Goal: Task Accomplishment & Management: Manage account settings

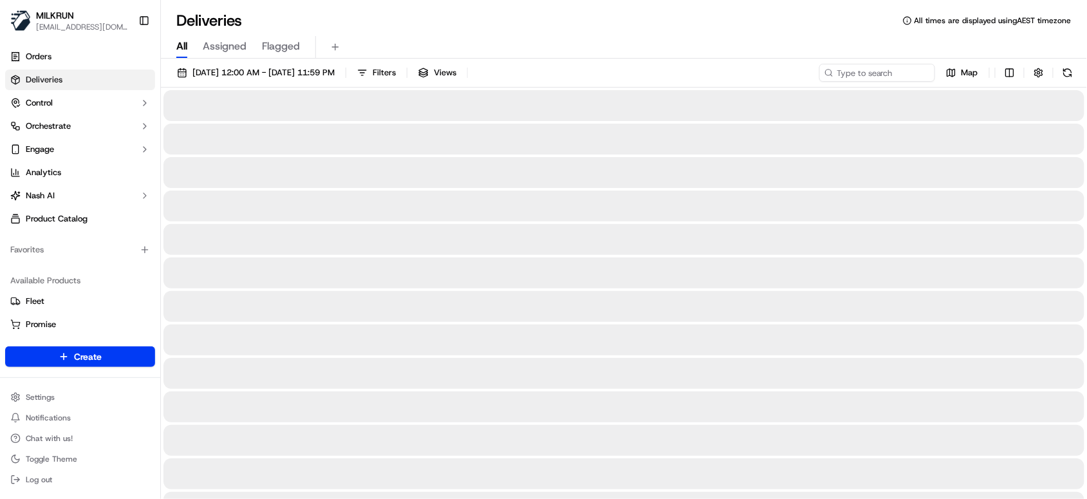
click at [181, 40] on span "All" at bounding box center [181, 46] width 11 height 15
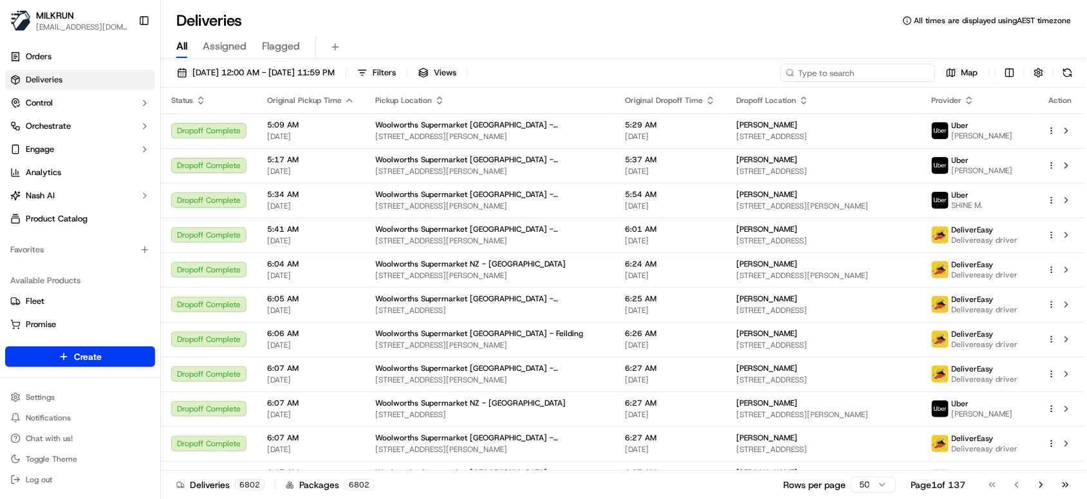
click at [857, 68] on input at bounding box center [858, 73] width 154 height 18
paste input "dda80498-aa67-4bdb-bd24-3f4494be5ed0"
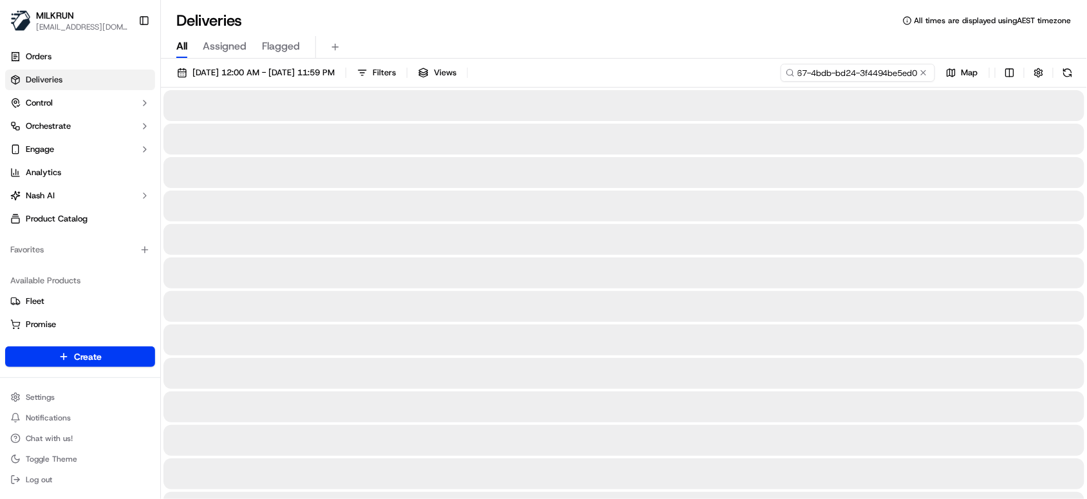
type input "dda80498-aa67-4bdb-bd24-3f4494be5ed0"
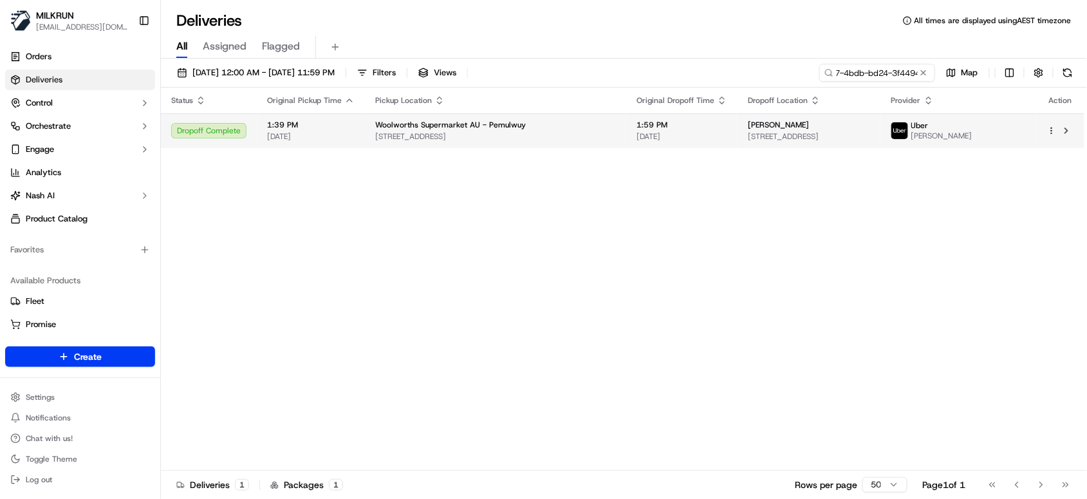
click at [227, 133] on div "Dropoff Complete" at bounding box center [208, 130] width 75 height 15
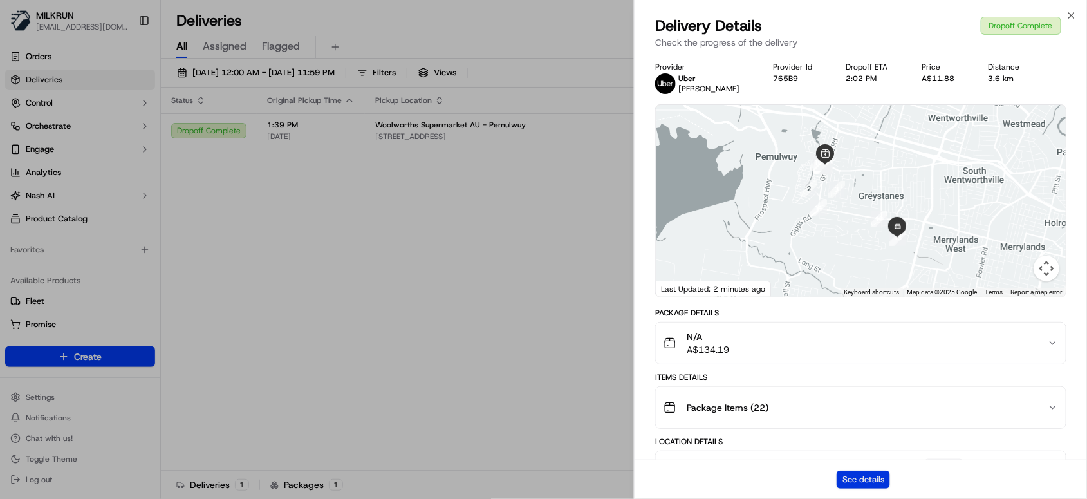
click at [875, 478] on button "See details" at bounding box center [863, 479] width 53 height 18
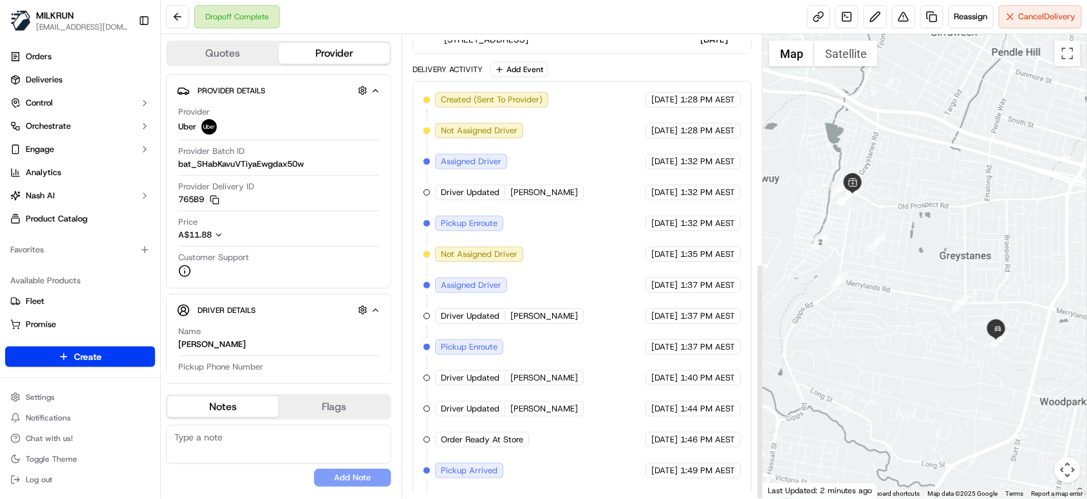
scroll to position [447, 0]
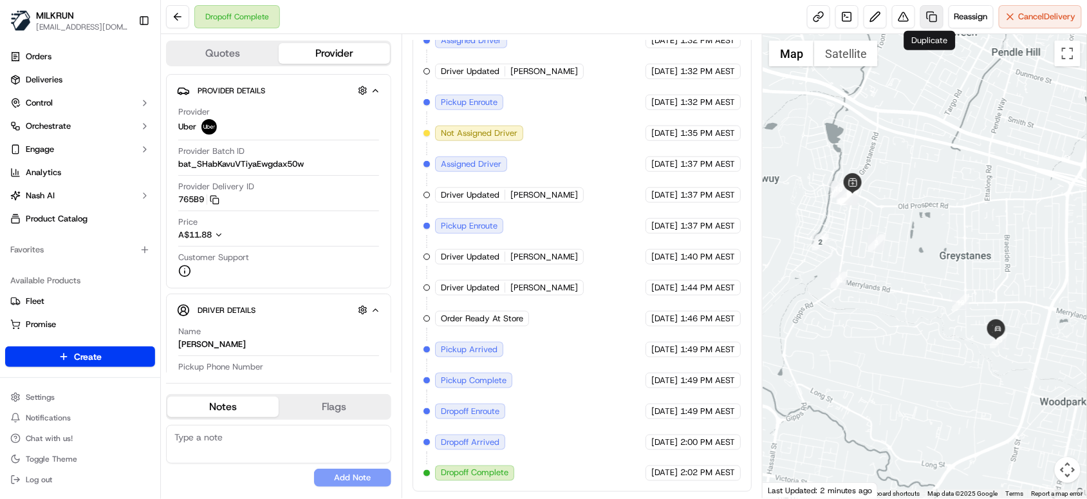
click at [924, 15] on link at bounding box center [931, 16] width 23 height 23
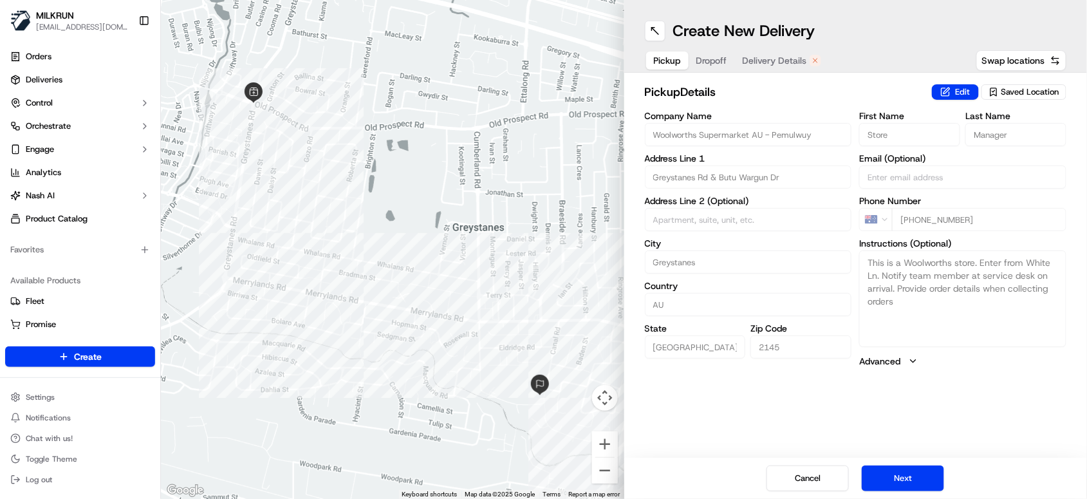
click at [765, 66] on span "Delivery Details" at bounding box center [775, 60] width 64 height 13
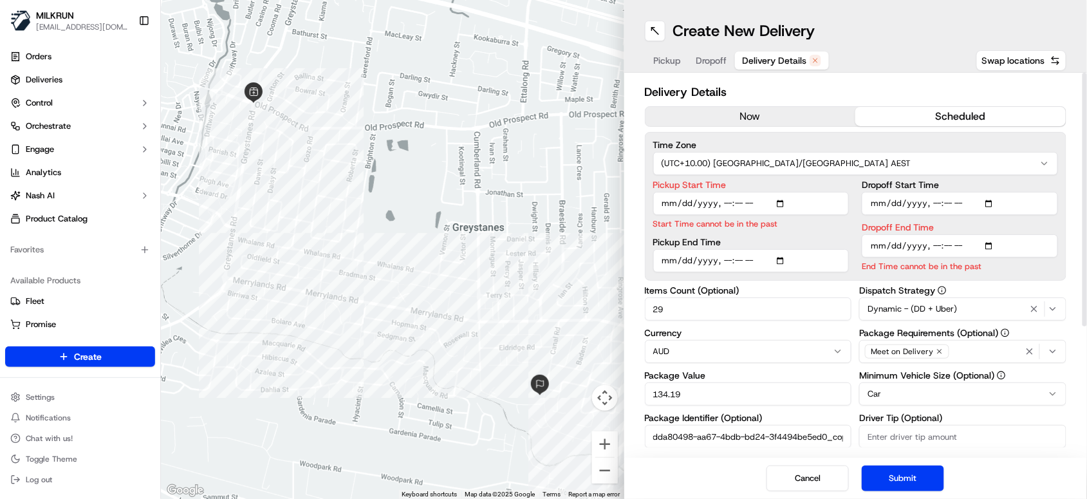
click at [752, 121] on button "now" at bounding box center [751, 116] width 210 height 19
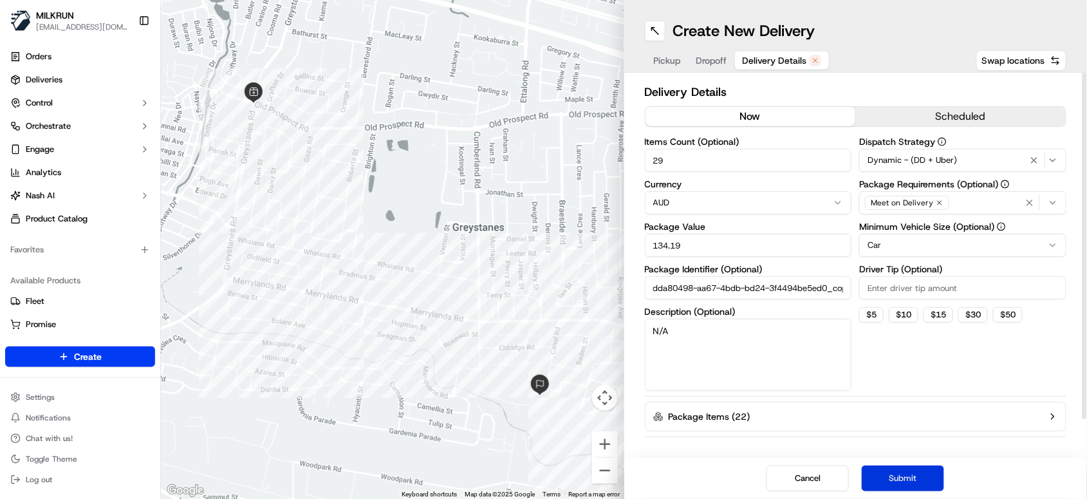
click at [893, 489] on button "Submit" at bounding box center [903, 478] width 82 height 26
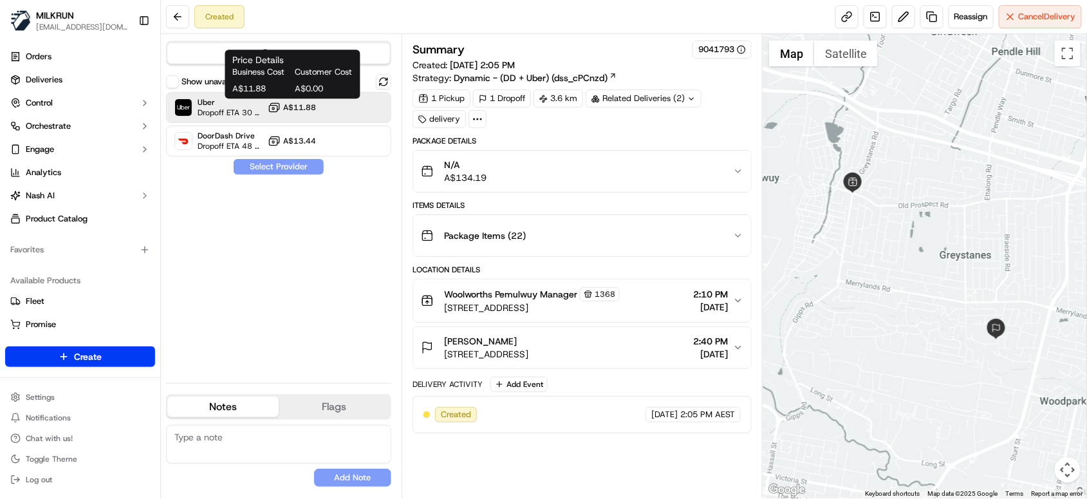
click at [295, 104] on span "A$11.88" at bounding box center [299, 107] width 33 height 10
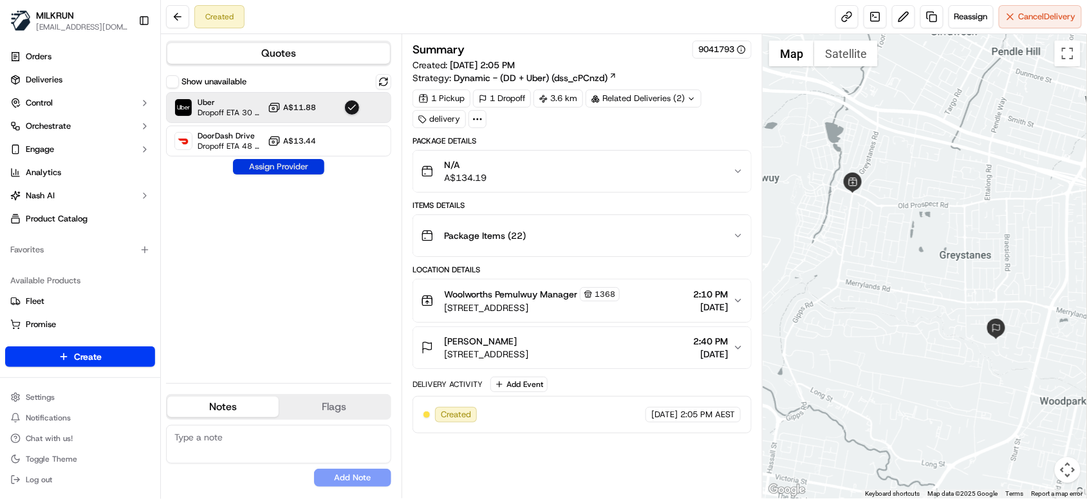
click at [288, 171] on button "Assign Provider" at bounding box center [278, 166] width 91 height 15
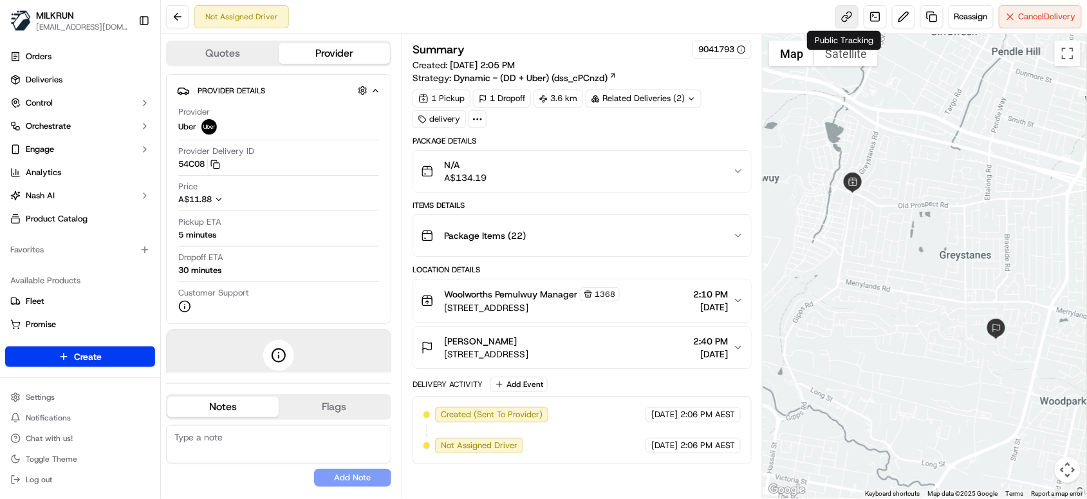
click at [848, 22] on link at bounding box center [846, 16] width 23 height 23
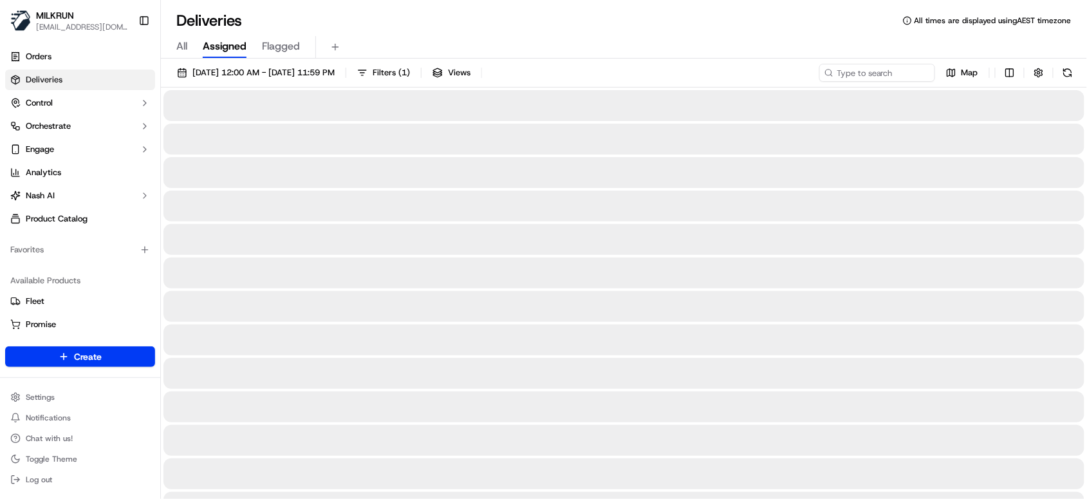
click at [658, 39] on div "All Assigned Flagged" at bounding box center [624, 47] width 926 height 23
click at [878, 71] on input at bounding box center [858, 73] width 154 height 18
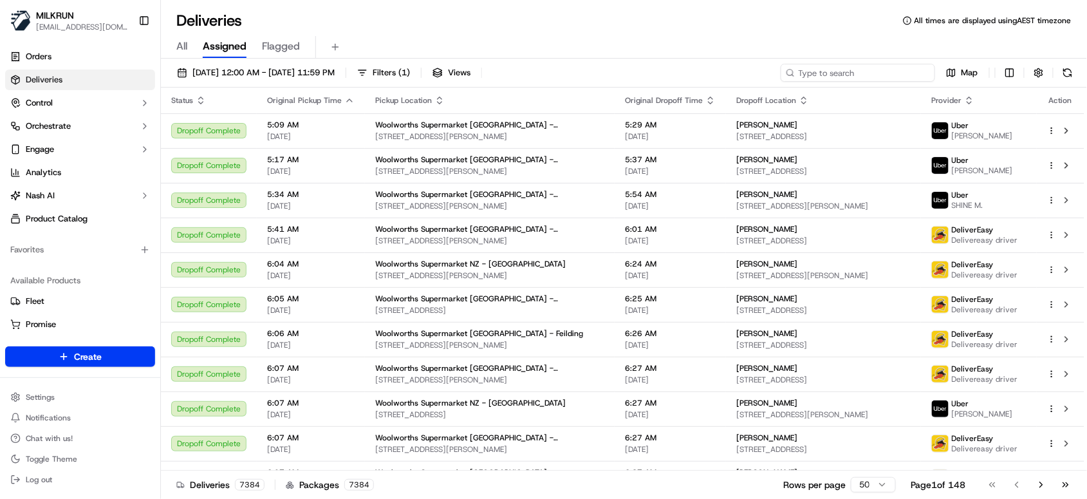
paste input "8e16ed78-fc25-448f-9910-07d0829ab3d0"
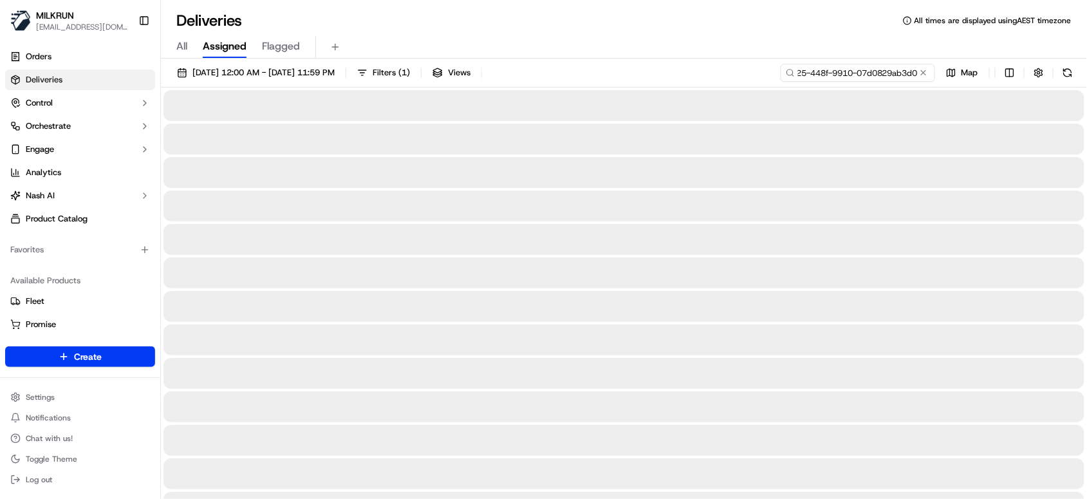
type input "8e16ed78-fc25-448f-9910-07d0829ab3d0"
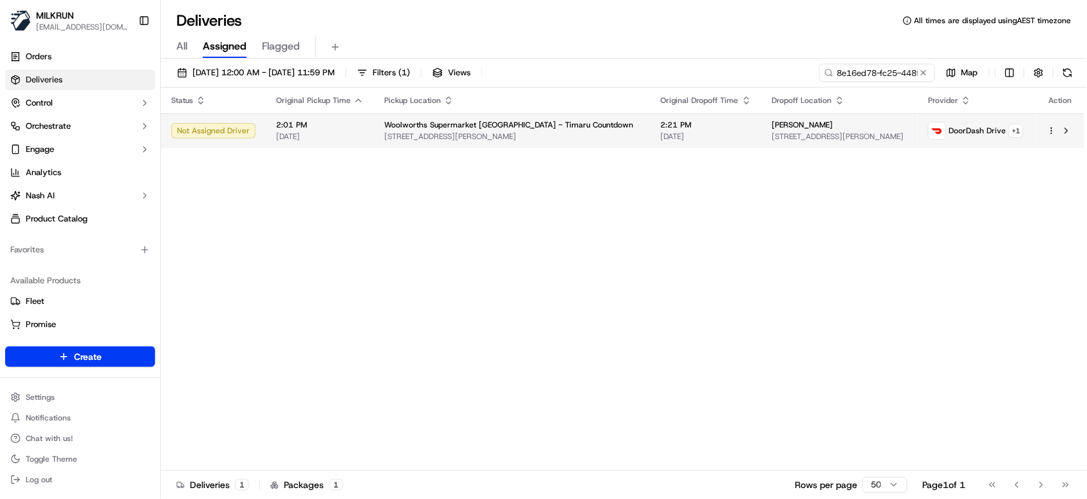
click at [326, 142] on td "2:01 PM 18/09/2025" at bounding box center [320, 130] width 108 height 35
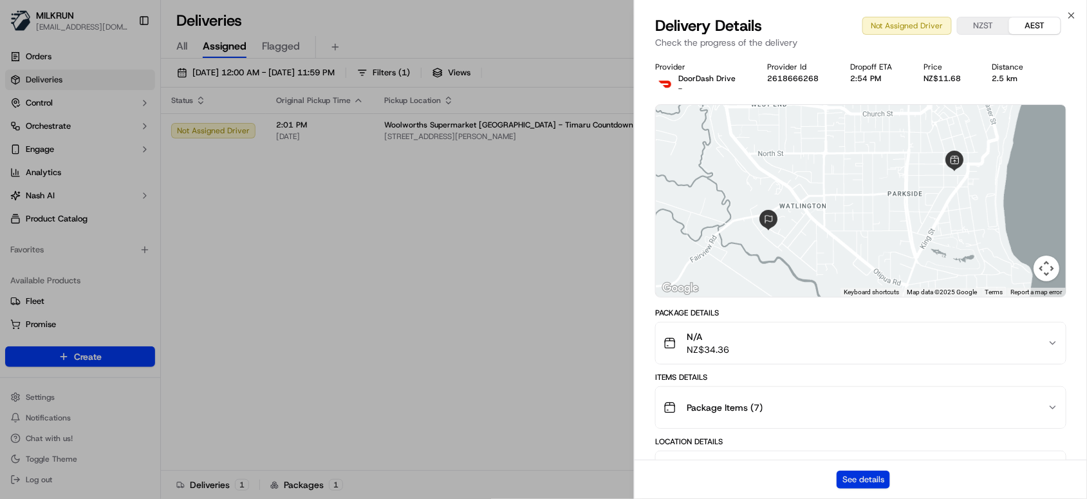
click at [865, 483] on button "See details" at bounding box center [863, 479] width 53 height 18
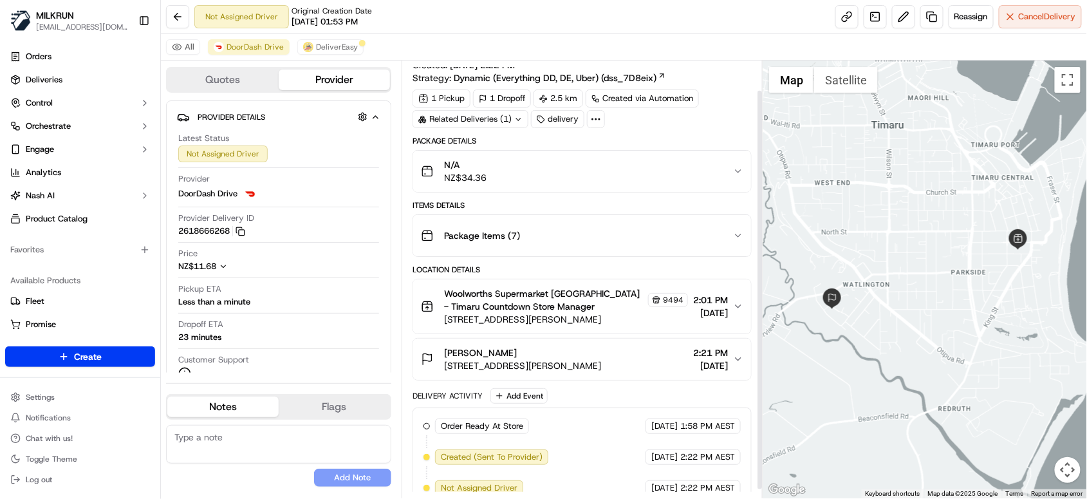
scroll to position [41, 0]
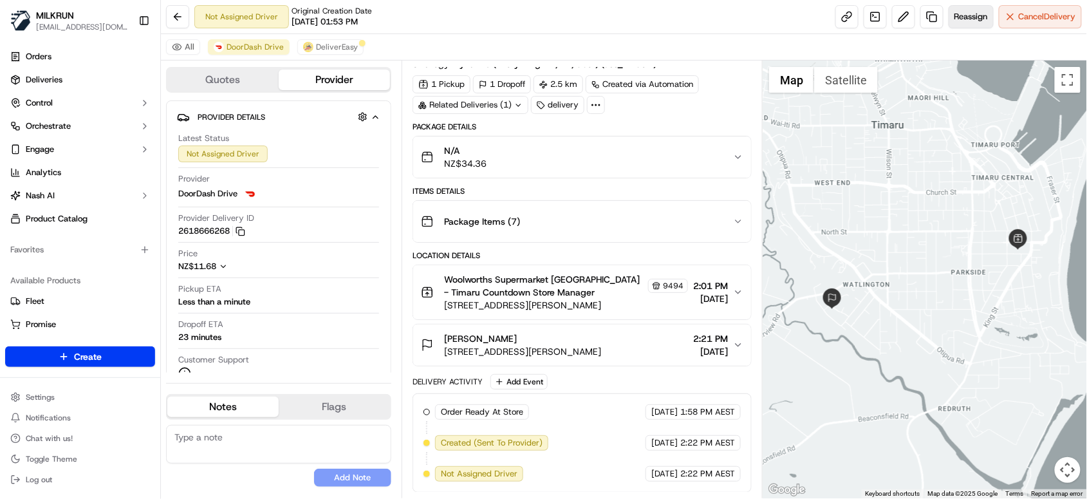
click at [956, 15] on span "Reassign" at bounding box center [970, 17] width 33 height 12
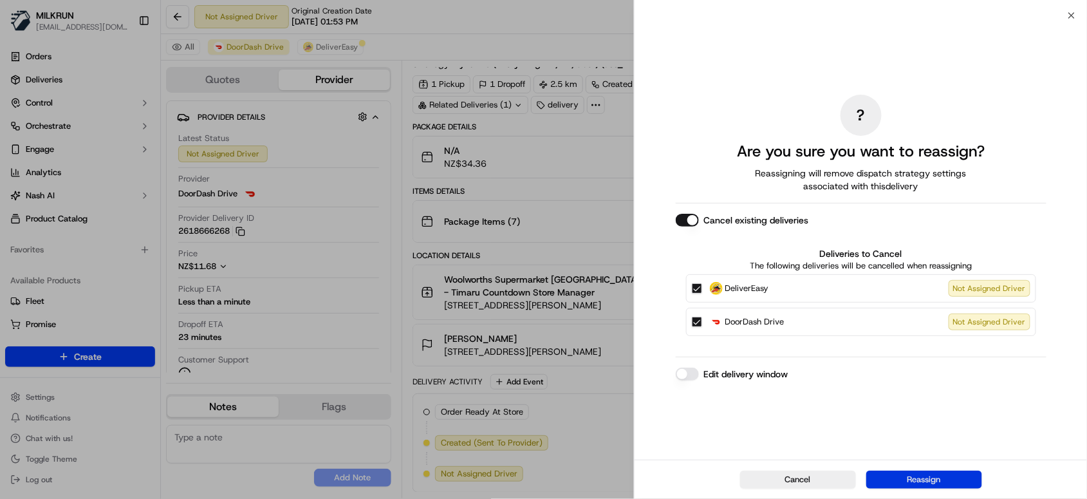
click at [914, 483] on button "Reassign" at bounding box center [924, 479] width 116 height 18
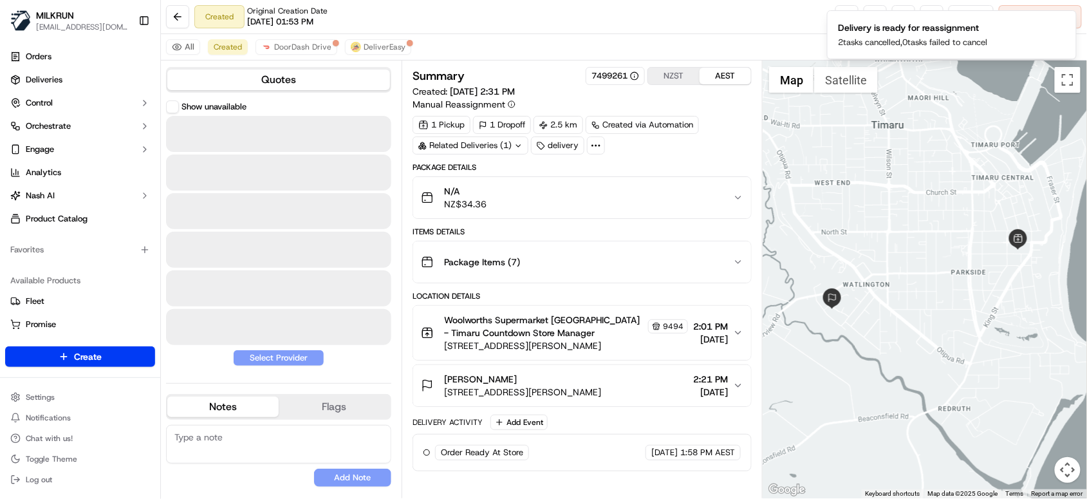
scroll to position [0, 0]
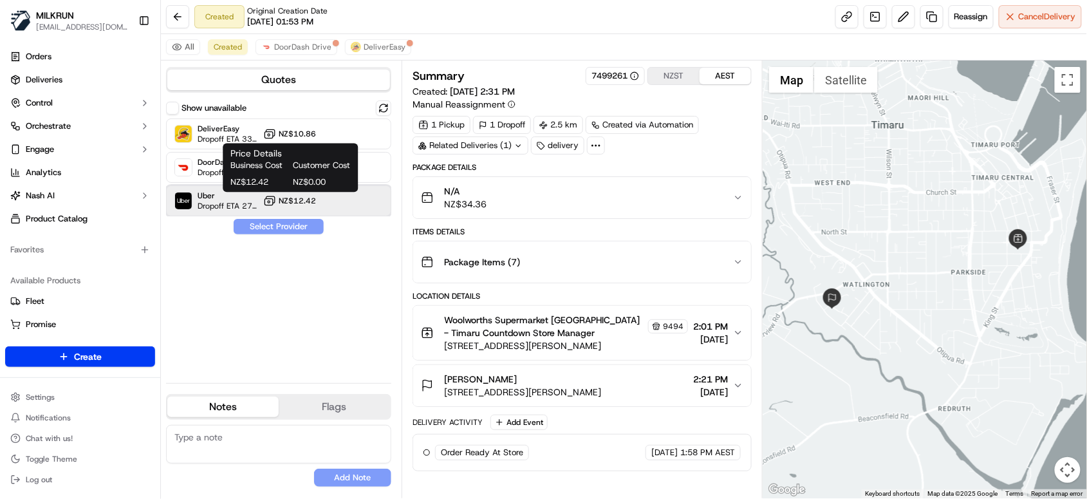
click at [320, 198] on div "Uber Dropoff ETA 27 minutes NZ$12.42" at bounding box center [278, 200] width 225 height 31
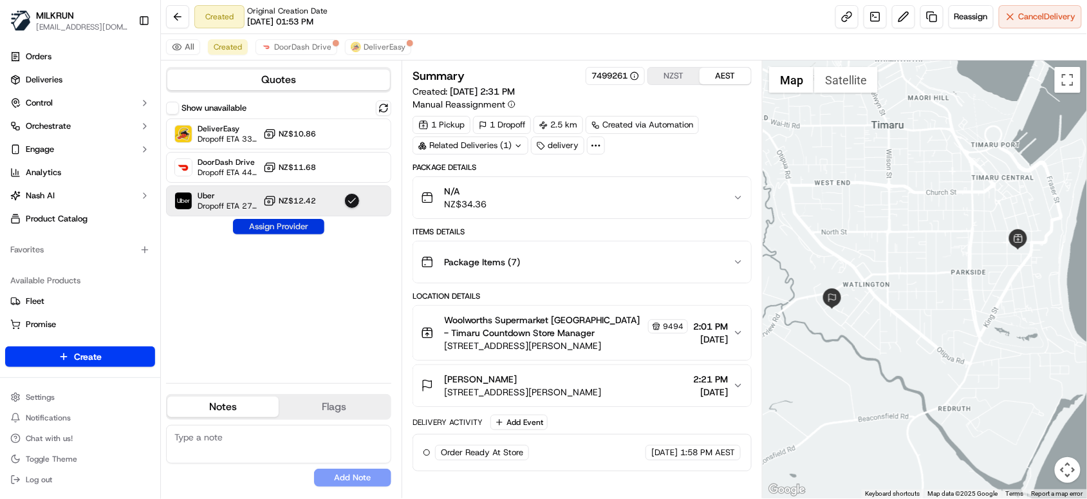
click at [304, 230] on button "Assign Provider" at bounding box center [278, 226] width 91 height 15
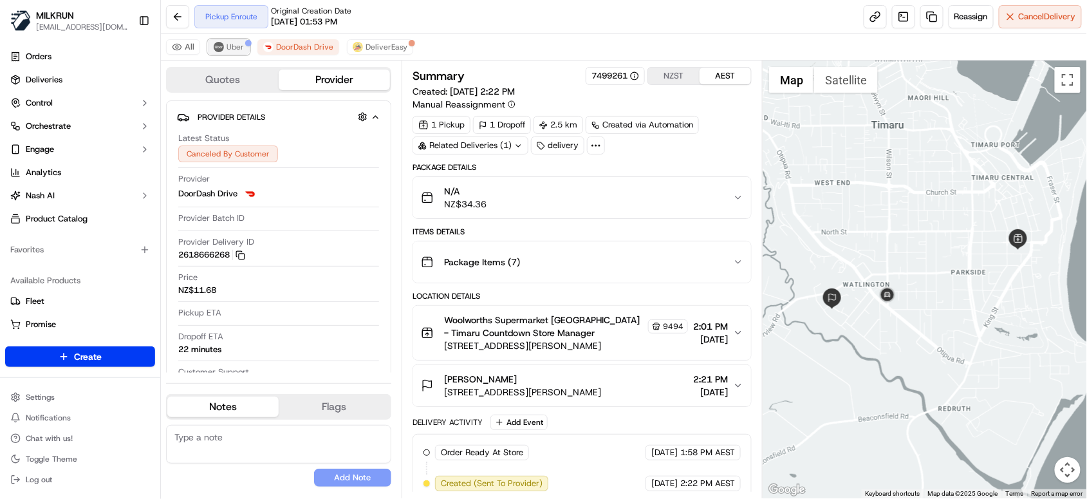
click at [236, 53] on button "Uber" at bounding box center [229, 46] width 42 height 15
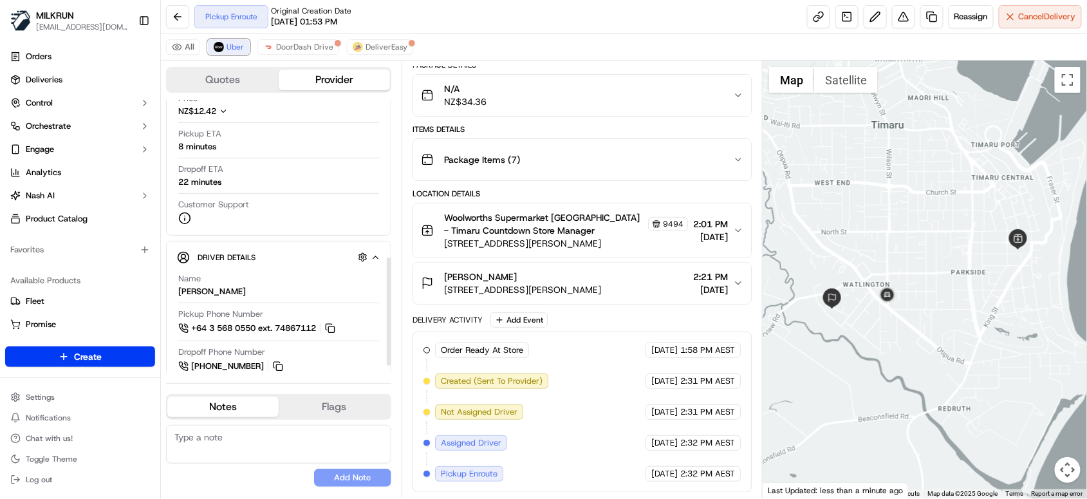
scroll to position [416, 0]
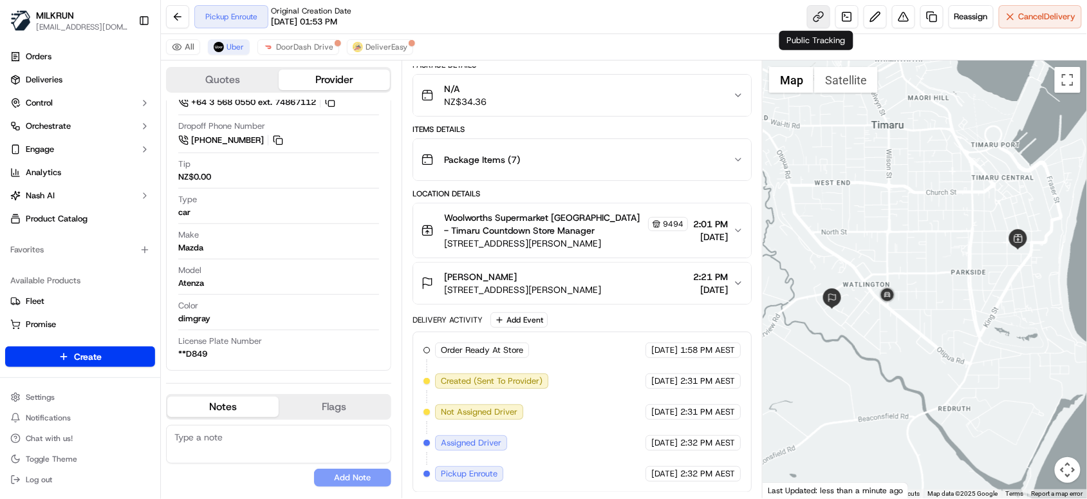
click at [814, 11] on link at bounding box center [818, 16] width 23 height 23
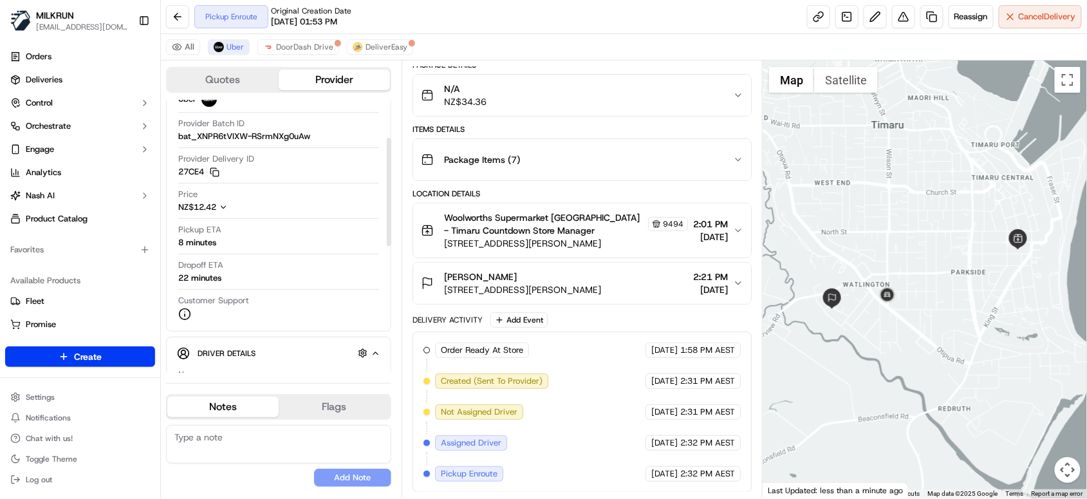
scroll to position [0, 0]
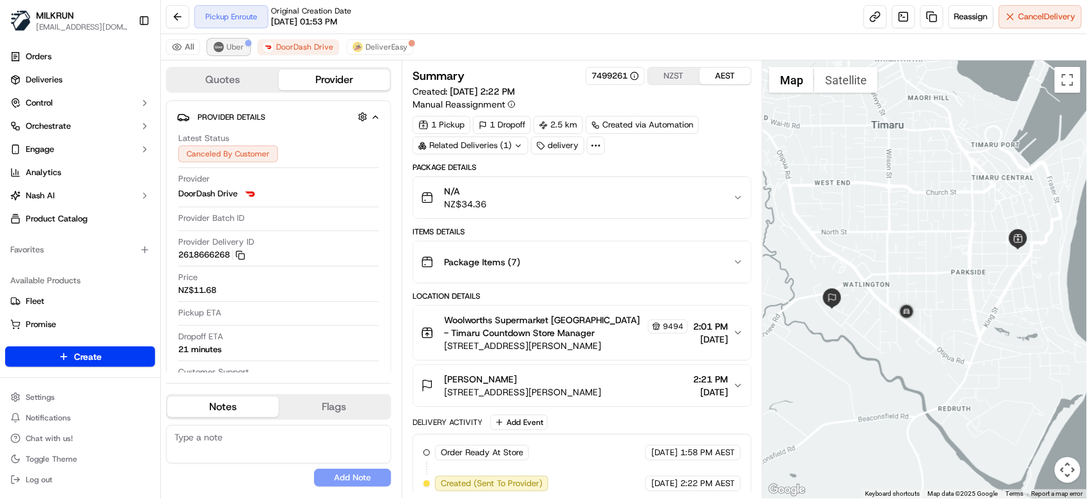
click at [234, 49] on span "Uber" at bounding box center [235, 47] width 17 height 10
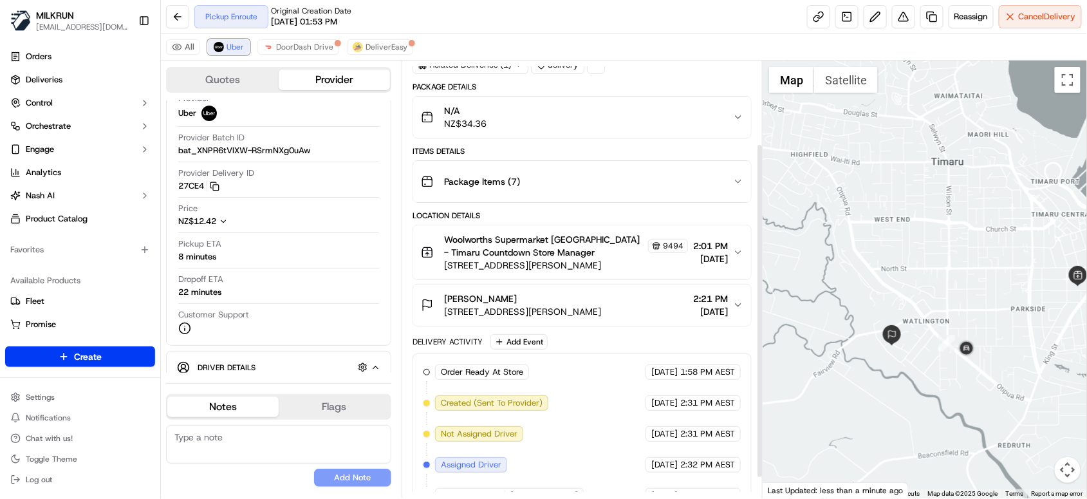
scroll to position [134, 0]
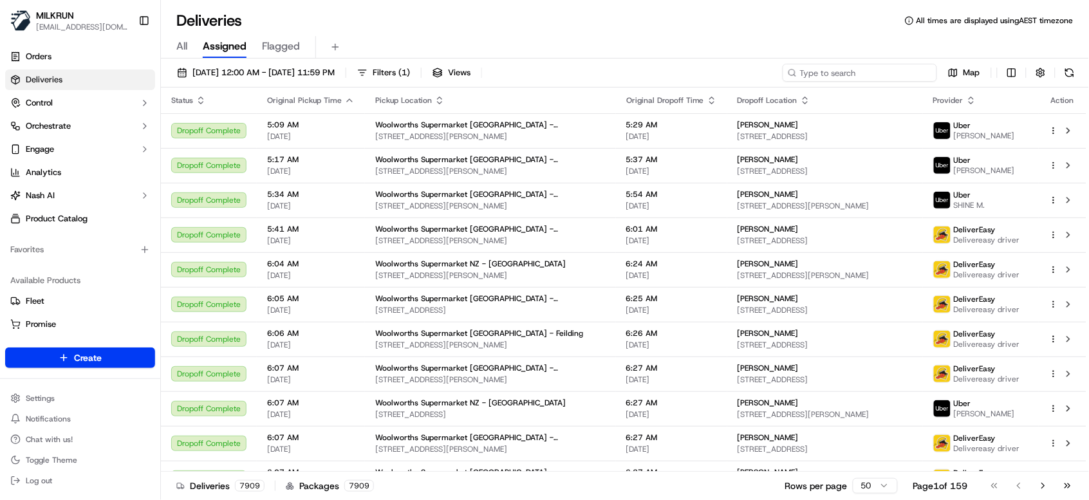
click at [866, 75] on input at bounding box center [860, 73] width 154 height 18
paste input "[PERSON_NAME]"
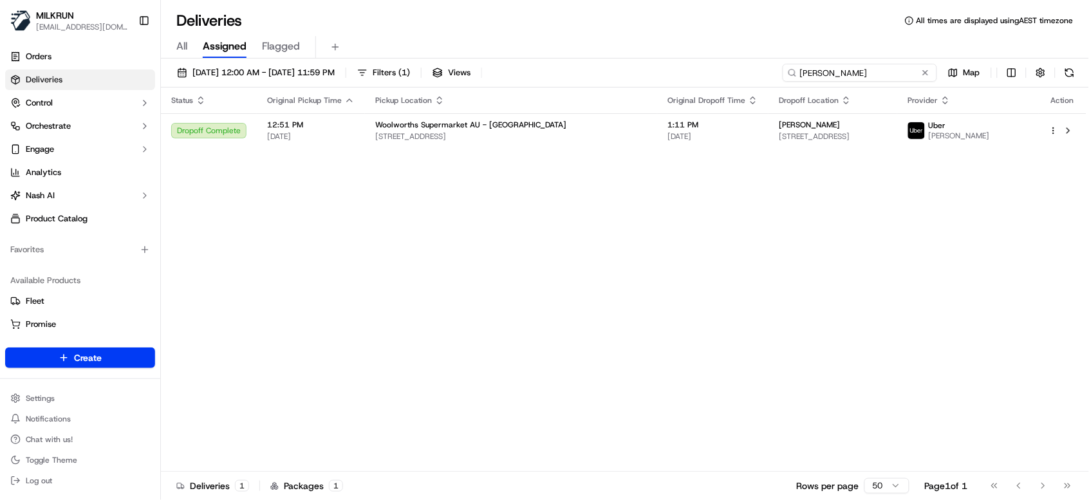
type input "[PERSON_NAME]"
click at [185, 57] on button "All" at bounding box center [181, 47] width 11 height 22
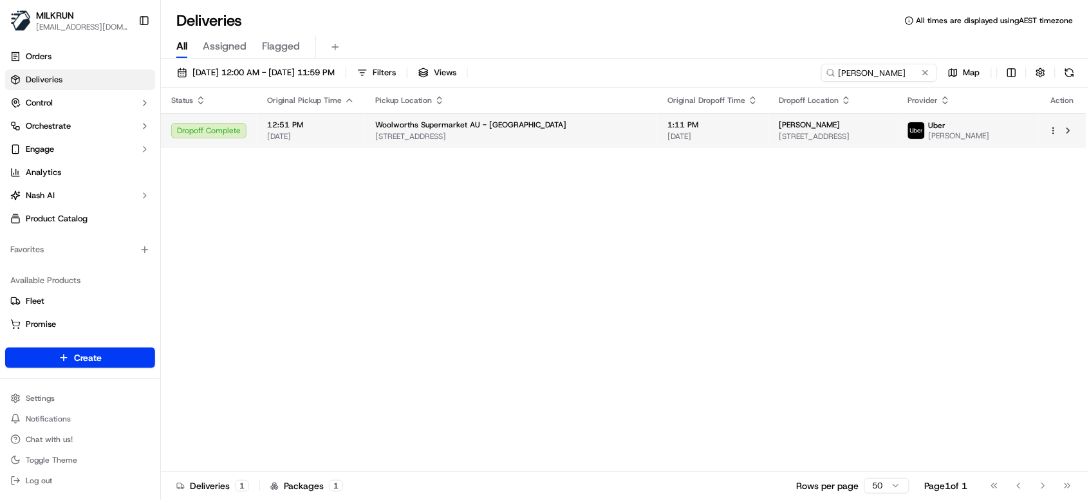
click at [332, 127] on span "12:51 PM" at bounding box center [311, 125] width 88 height 10
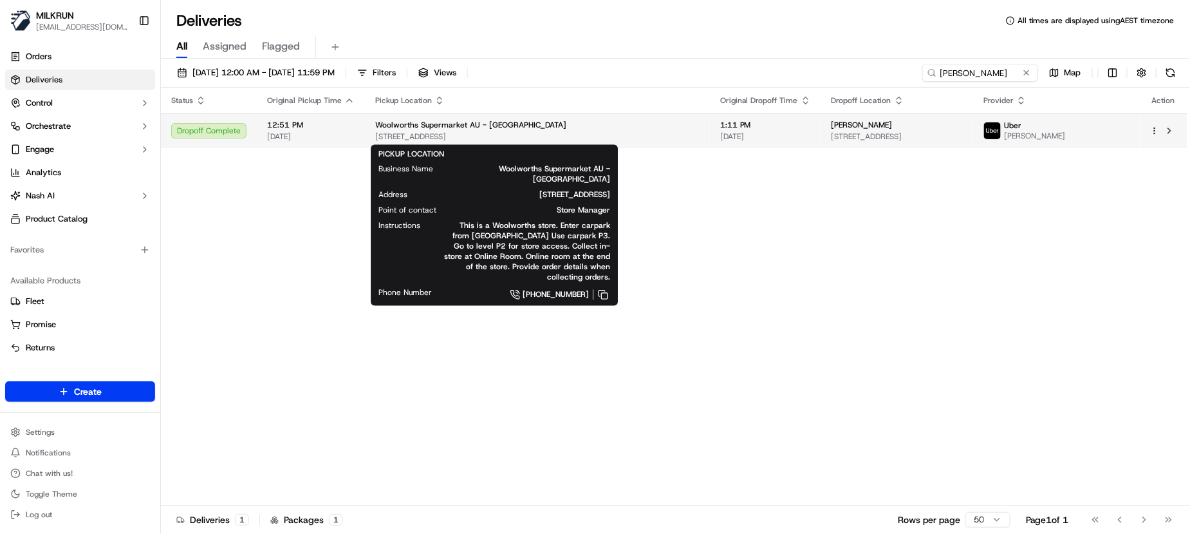
click at [546, 133] on span "[STREET_ADDRESS]" at bounding box center [537, 136] width 324 height 10
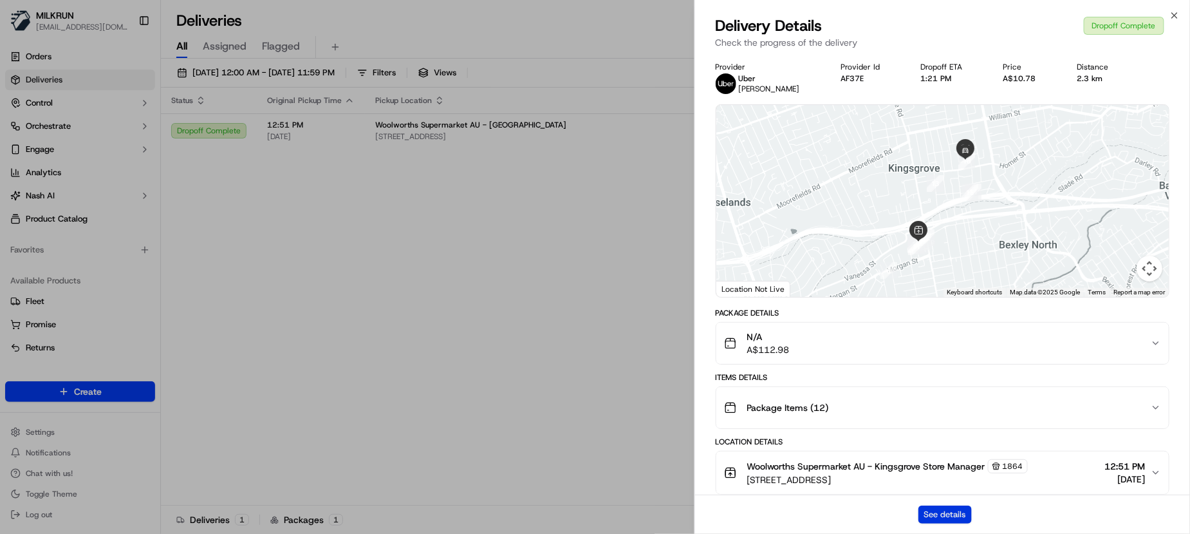
click at [949, 499] on button "See details" at bounding box center [944, 514] width 53 height 18
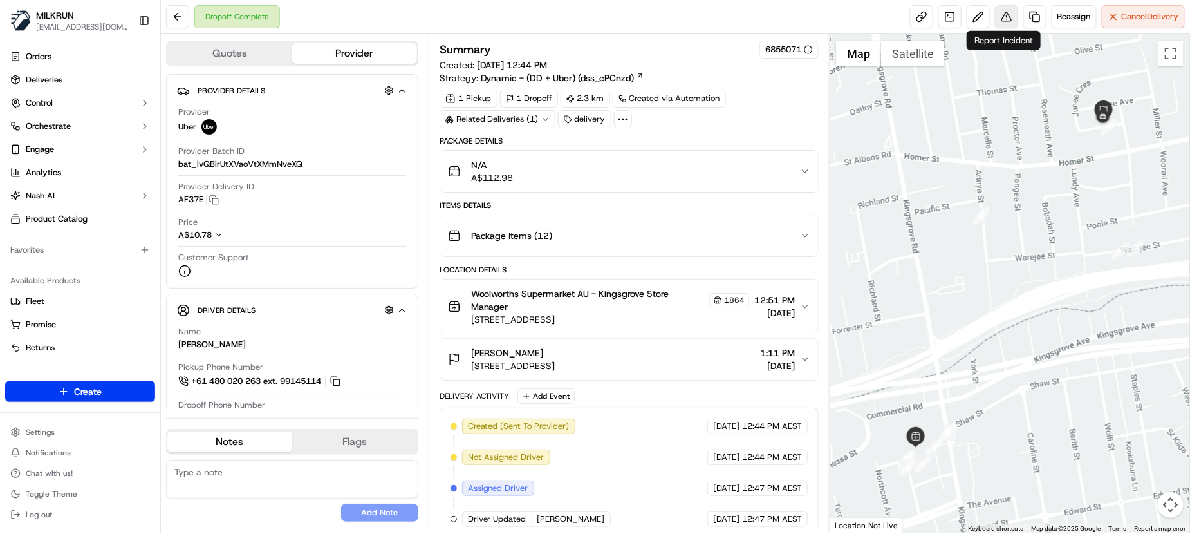
click at [1003, 22] on button at bounding box center [1006, 16] width 23 height 23
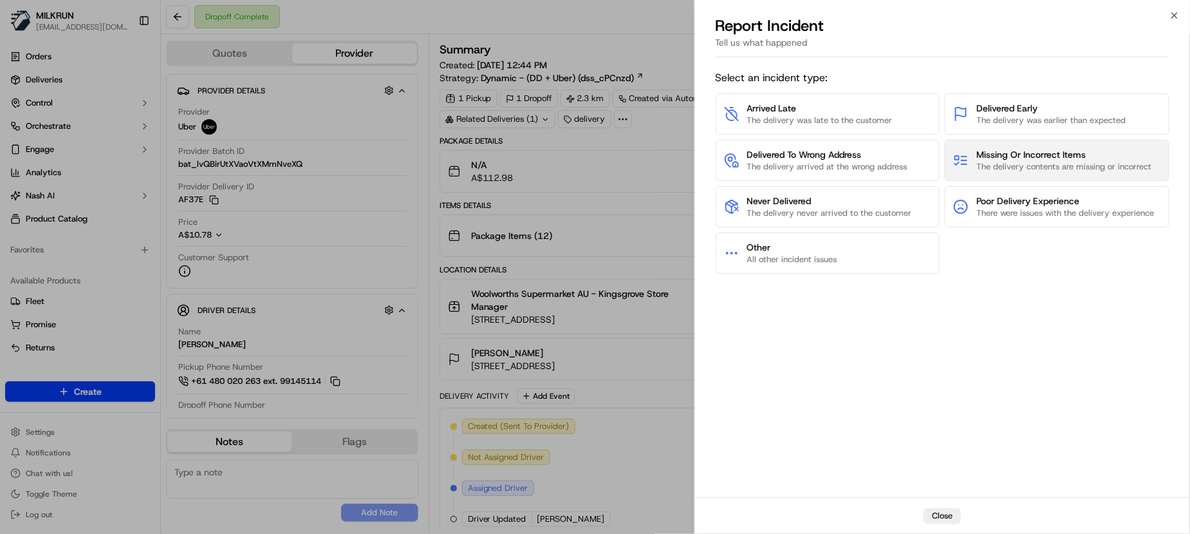
click at [1032, 169] on span "The delivery contents are missing or incorrect" at bounding box center [1063, 167] width 175 height 12
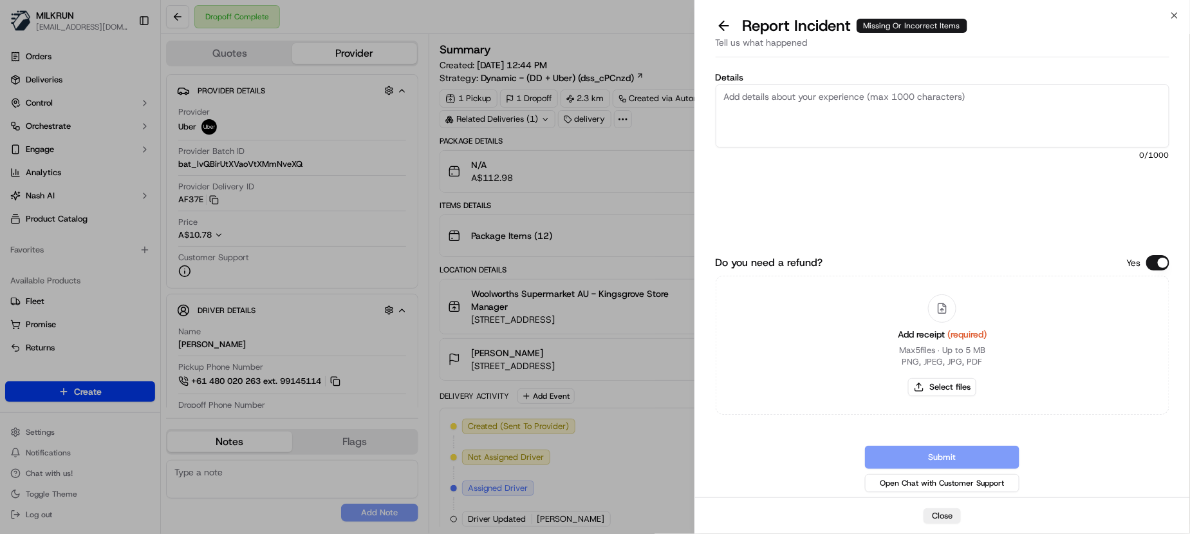
click at [861, 123] on textarea "Details" at bounding box center [943, 115] width 454 height 63
click at [799, 118] on textarea "Details" at bounding box center [943, 115] width 454 height 63
click at [726, 111] on textarea "Missing items:" at bounding box center [943, 115] width 454 height 63
paste textarea "Coca-Cola Zero Sugar Soft Drink Bottle 1.25L x2 5.28 Sirena Tuna In Oil Italian…"
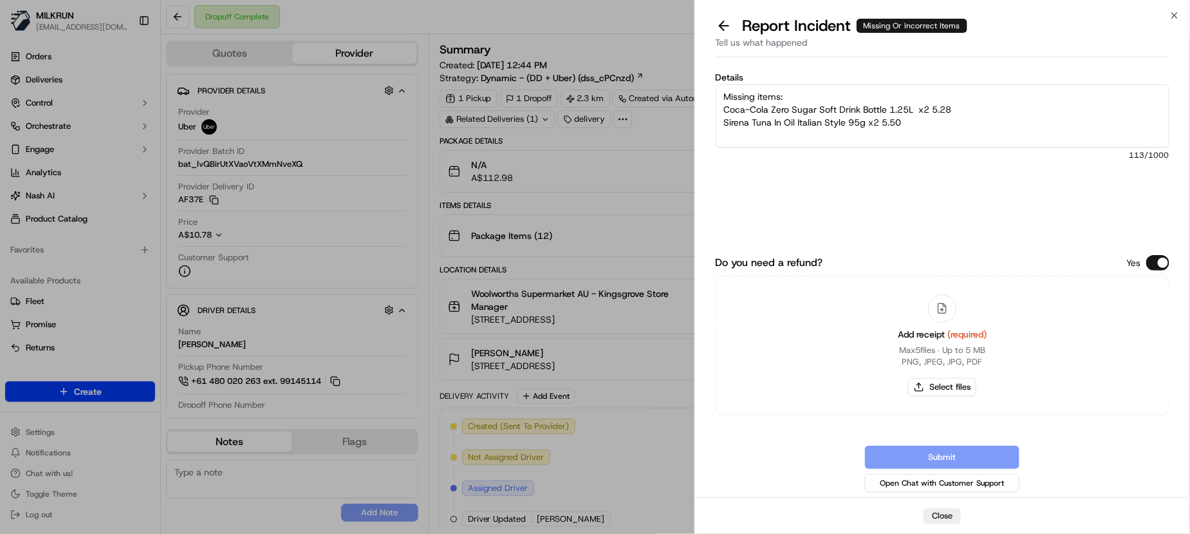
click at [958, 107] on textarea "Missing items: Coca-Cola Zero Sugar Soft Drink Bottle 1.25L x2 5.28 Sirena Tuna…" at bounding box center [943, 115] width 454 height 63
click at [918, 106] on textarea "Missing items: Coca-Cola Zero Sugar Soft Drink Bottle 1.25L x2 5.28 Sirena Tuna…" at bounding box center [943, 115] width 454 height 63
click at [883, 122] on textarea "Missing items: Coca-Cola Zero Sugar Soft Drink Bottle 1.25L x2 5.28 Sirena Tuna…" at bounding box center [943, 115] width 454 height 63
drag, startPoint x: 906, startPoint y: 123, endPoint x: 881, endPoint y: 121, distance: 24.5
click at [881, 121] on textarea "Missing items: Coca-Cola Zero Sugar Soft Drink Bottle 1.25L x2 5.28 Sirena Tuna…" at bounding box center [943, 115] width 454 height 63
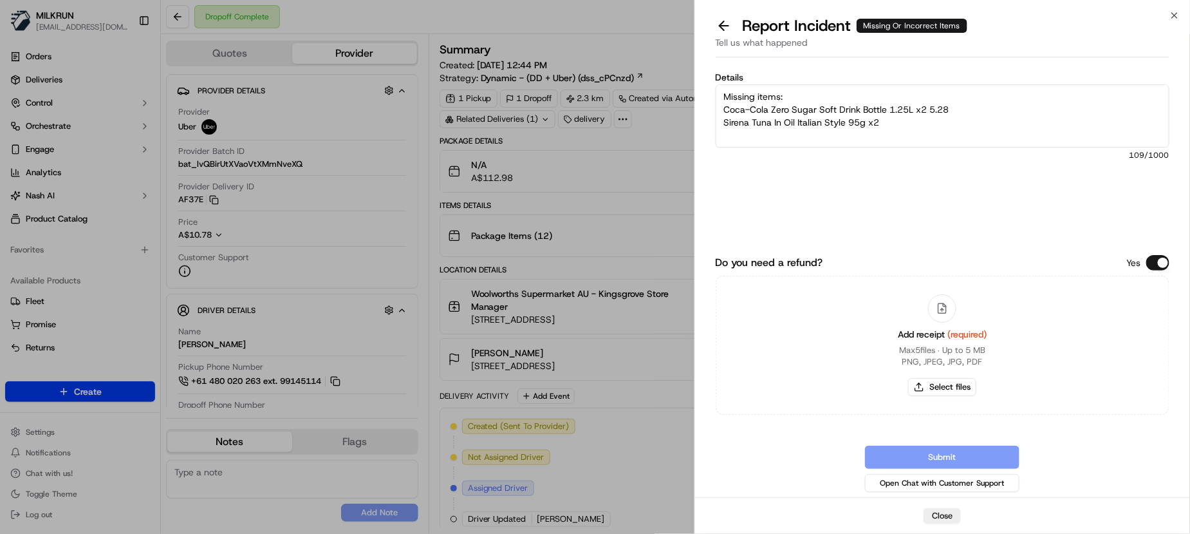
drag, startPoint x: 959, startPoint y: 106, endPoint x: 925, endPoint y: 106, distance: 33.5
click at [925, 106] on textarea "Missing items: Coca-Cola Zero Sugar Soft Drink Bottle 1.25L x2 5.28 Sirena Tuna…" at bounding box center [943, 115] width 454 height 63
click at [870, 142] on textarea "Missing items: Coca-Cola Zero Sugar Soft Drink Bottle 1.25L x2 Sirena Tuna In O…" at bounding box center [943, 115] width 454 height 63
type textarea "Missing items: Coca-Cola Zero Sugar Soft Drink Bottle 1.25L x2 Sirena Tuna In O…"
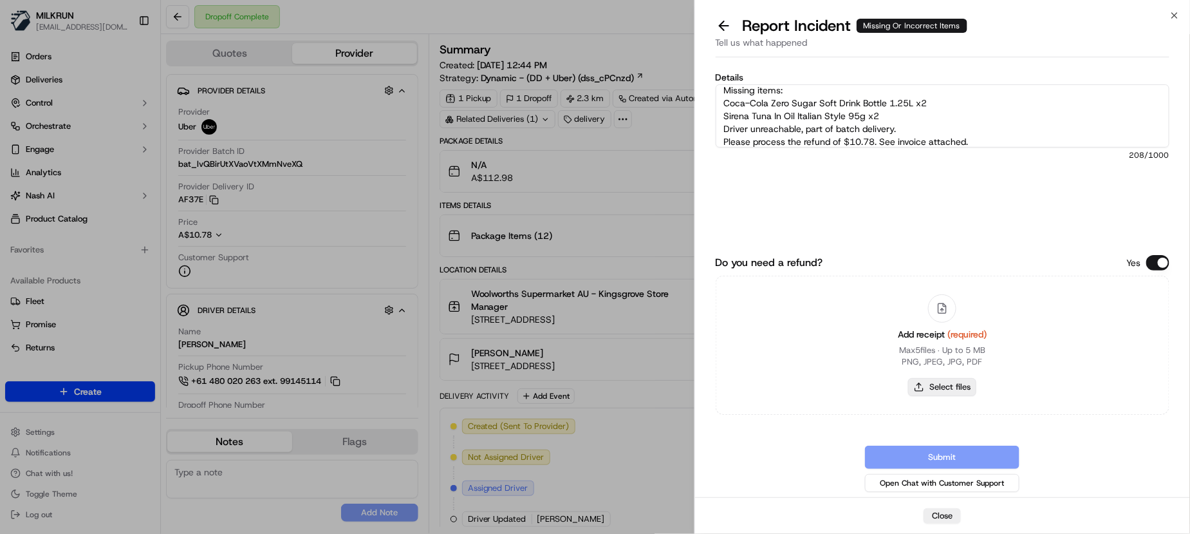
click at [940, 392] on button "Select files" at bounding box center [942, 387] width 68 height 18
type input "C:\fakepath\Diana.jpg"
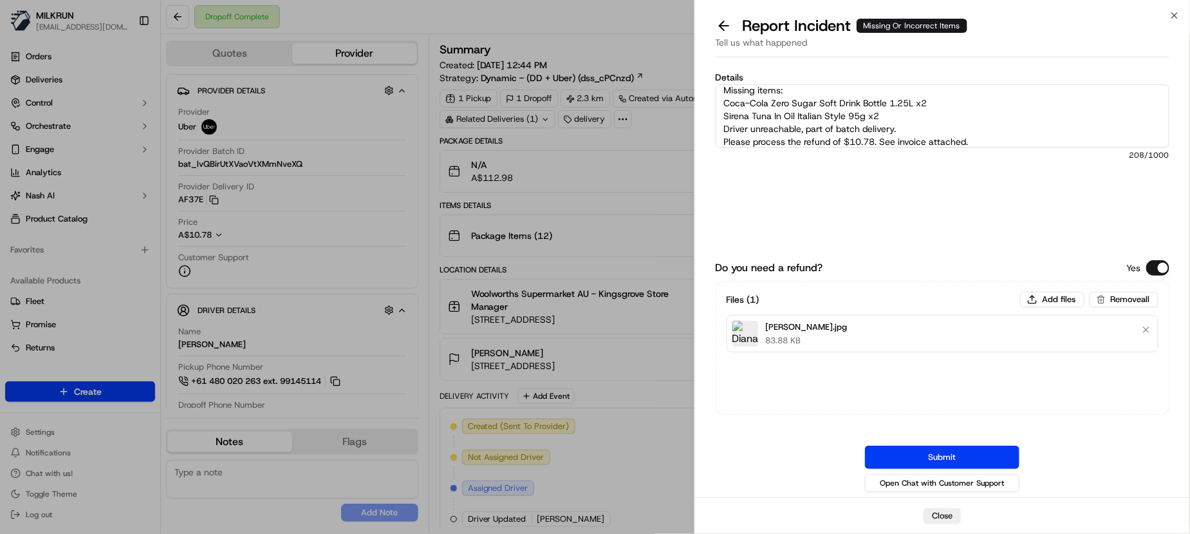
scroll to position [12, 0]
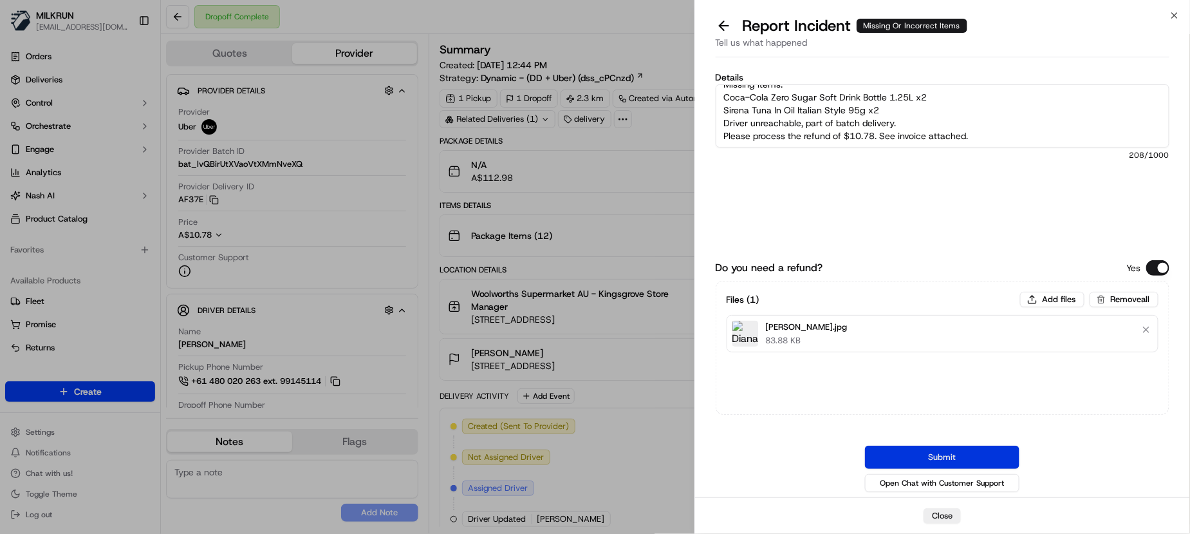
click at [932, 460] on button "Submit" at bounding box center [942, 456] width 154 height 23
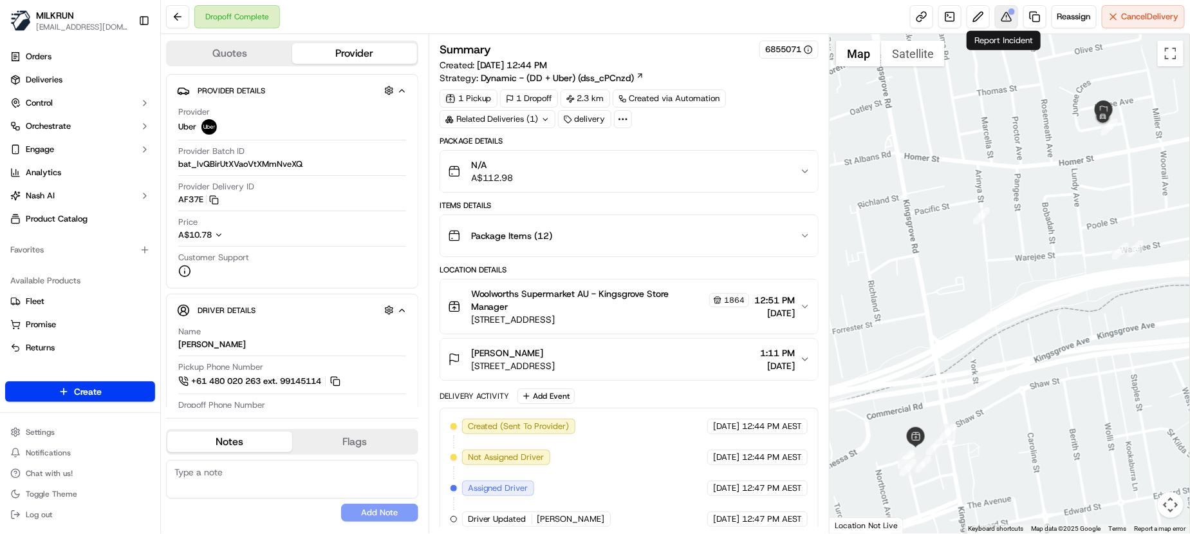
click at [1012, 13] on button at bounding box center [1006, 16] width 23 height 23
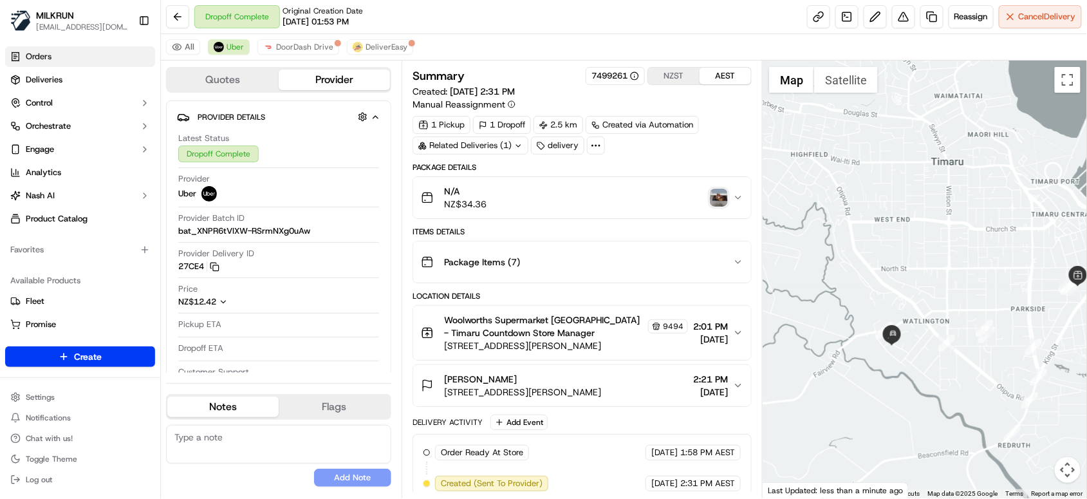
scroll to position [134, 0]
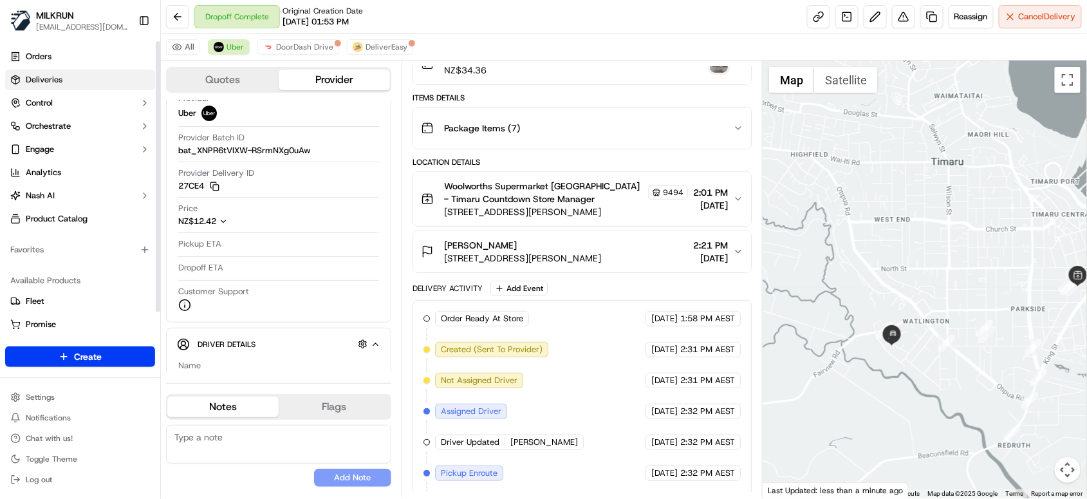
click at [45, 86] on link "Deliveries" at bounding box center [80, 80] width 150 height 21
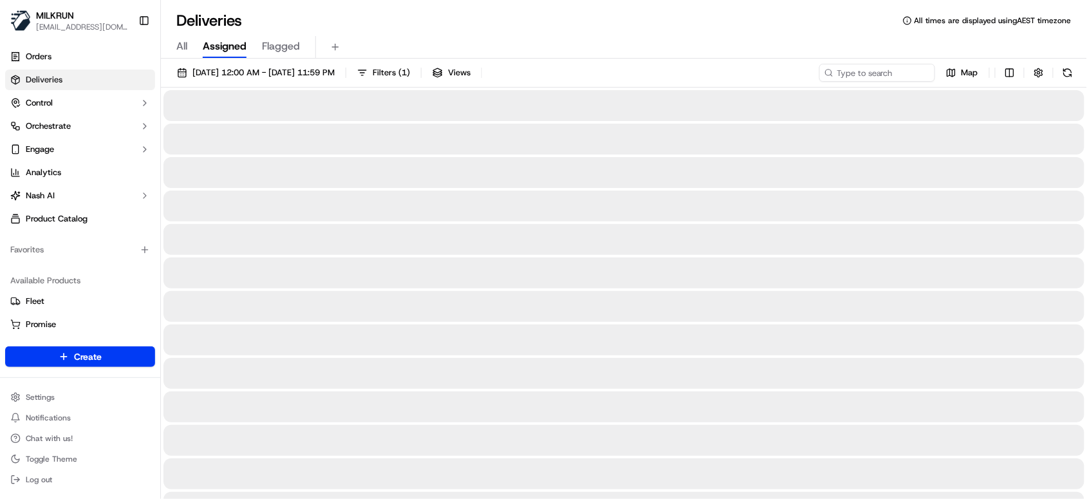
click at [170, 46] on div "All Assigned Flagged" at bounding box center [624, 47] width 926 height 23
click at [181, 46] on span "All" at bounding box center [181, 46] width 11 height 15
click at [864, 75] on input at bounding box center [858, 73] width 154 height 18
paste input "3739c458-cb72-443a-b150-ee350877a6b8"
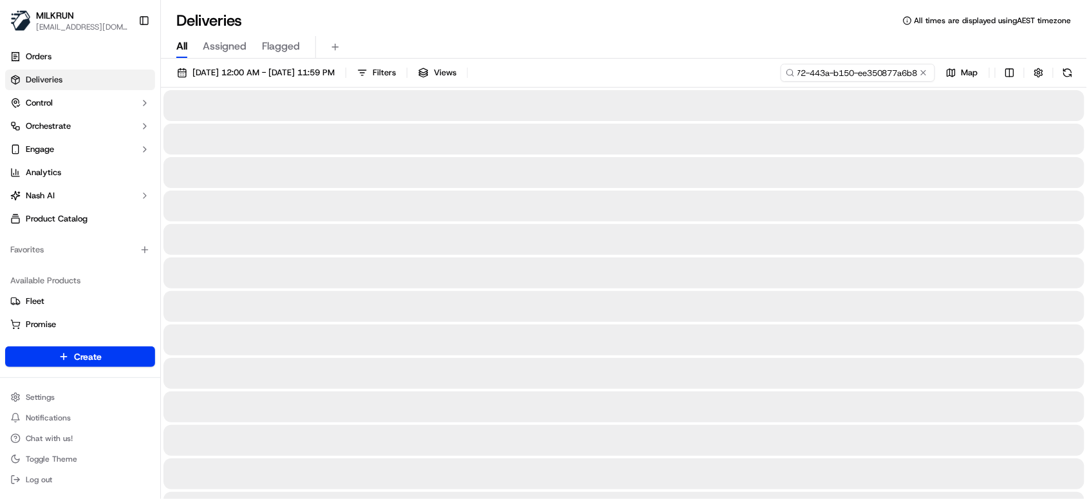
type input "3739c458-cb72-443a-b150-ee350877a6b8"
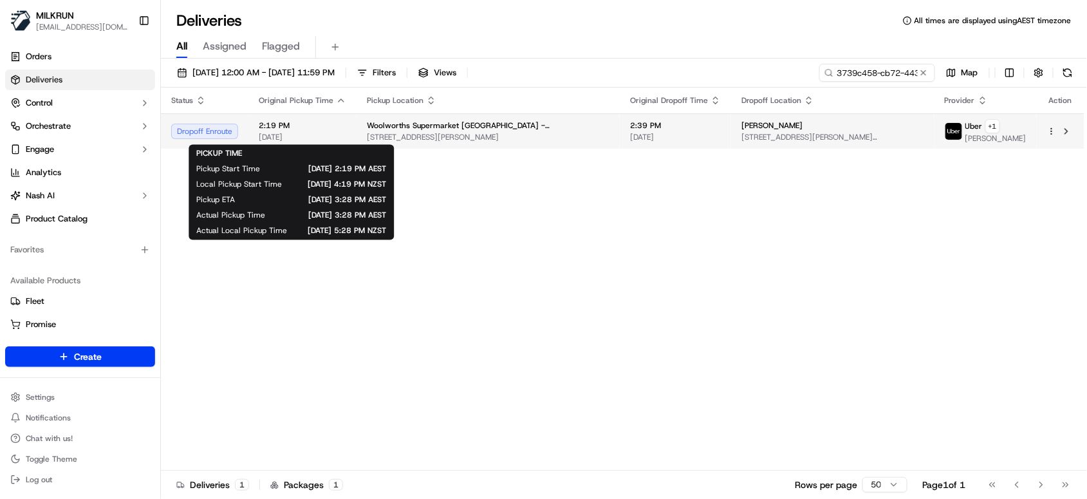
click at [281, 140] on span "[DATE]" at bounding box center [303, 137] width 88 height 10
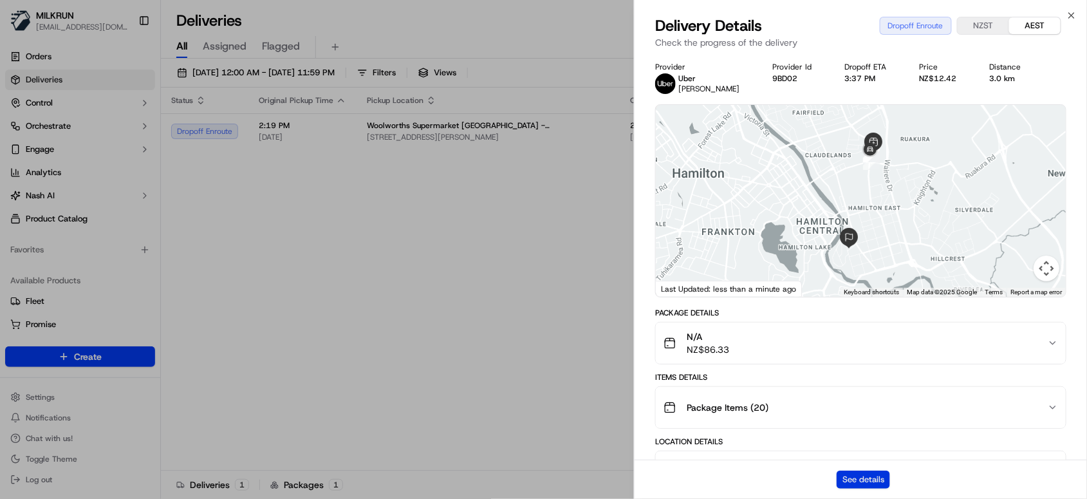
click at [857, 479] on button "See details" at bounding box center [863, 479] width 53 height 18
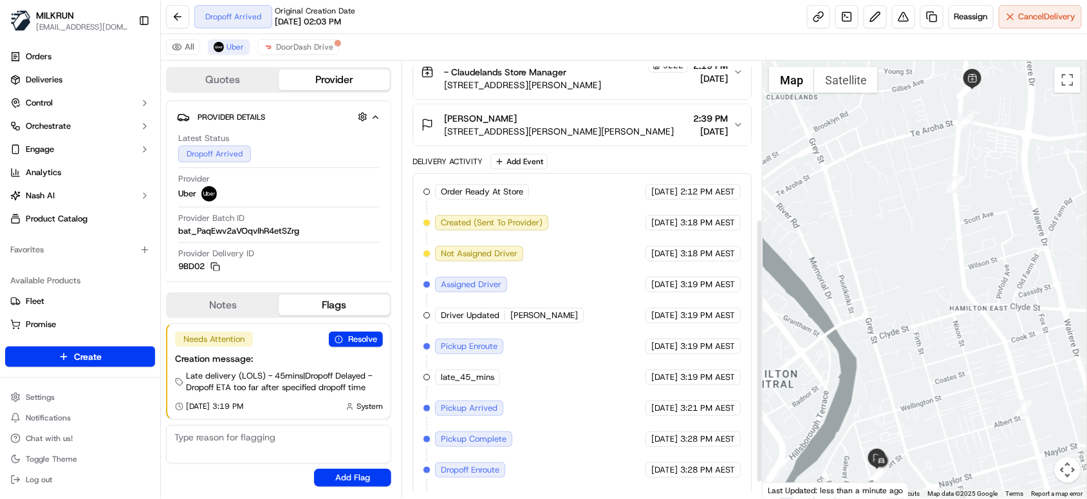
scroll to position [288, 0]
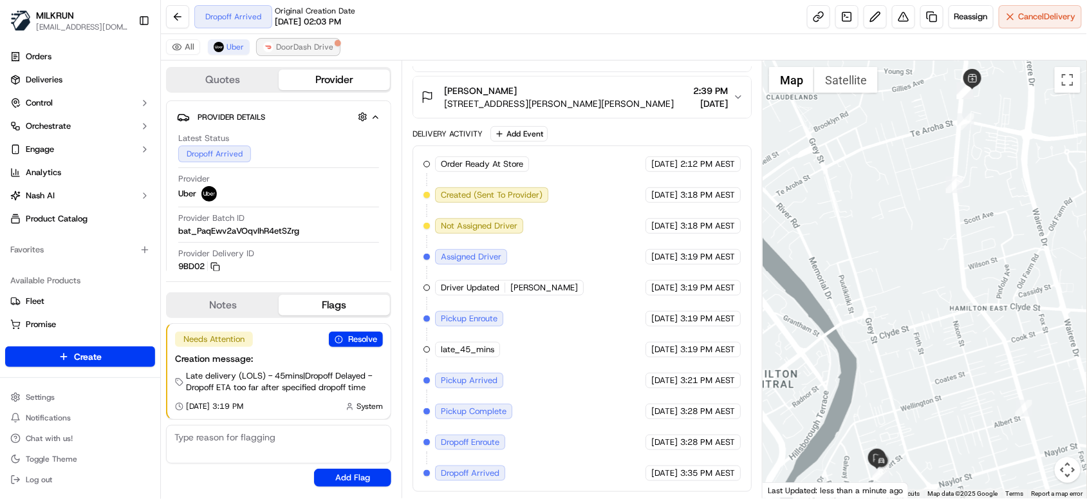
click at [268, 50] on img at bounding box center [268, 47] width 10 height 10
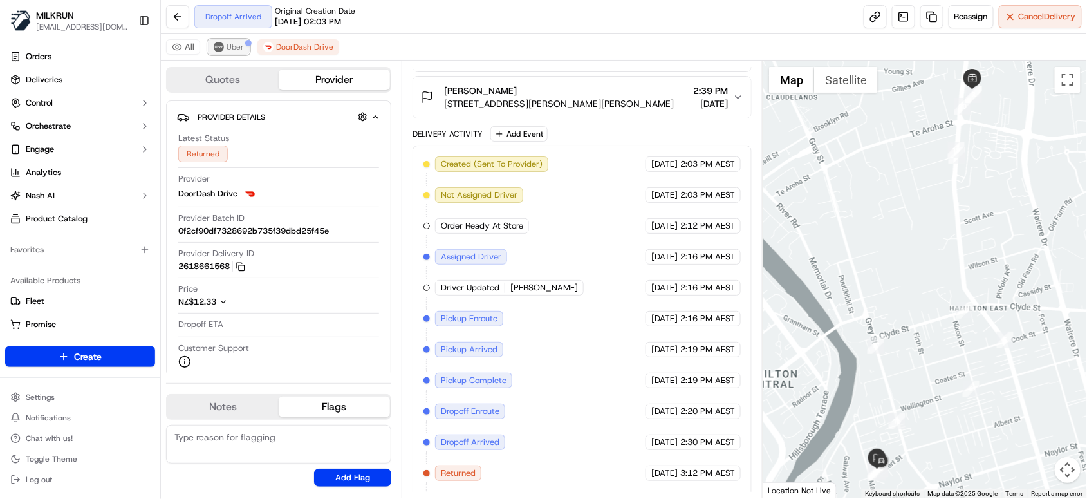
click at [222, 51] on button "Uber" at bounding box center [229, 46] width 42 height 15
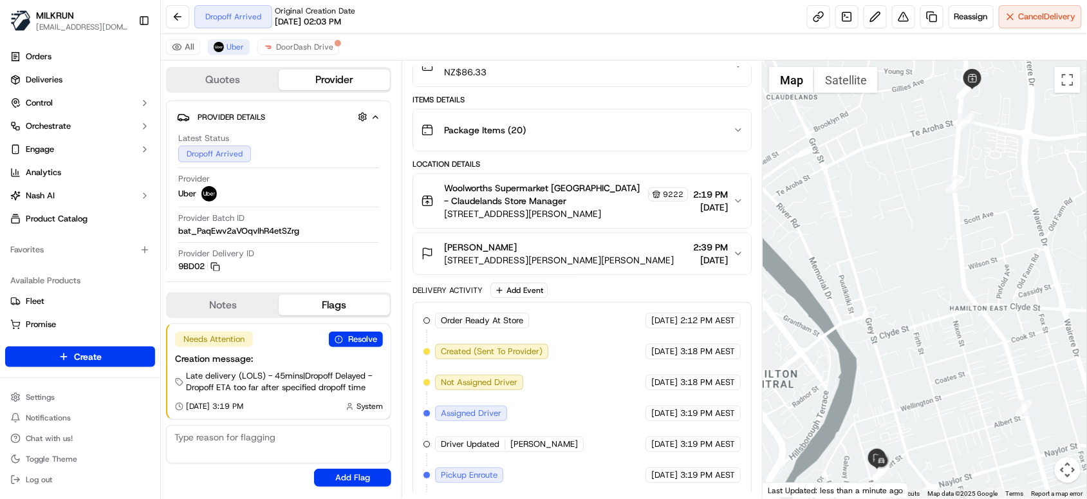
scroll to position [288, 0]
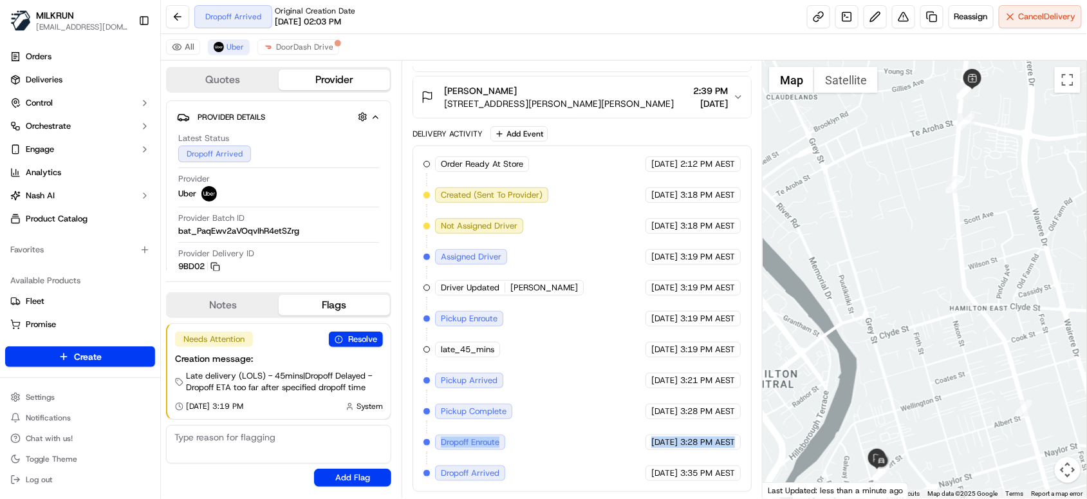
drag, startPoint x: 438, startPoint y: 440, endPoint x: 747, endPoint y: 432, distance: 309.0
click at [747, 432] on div "Order Ready At Store MILKRUN [DATE] 2:12 PM AEST Created (Sent To Provider) Ube…" at bounding box center [582, 318] width 339 height 346
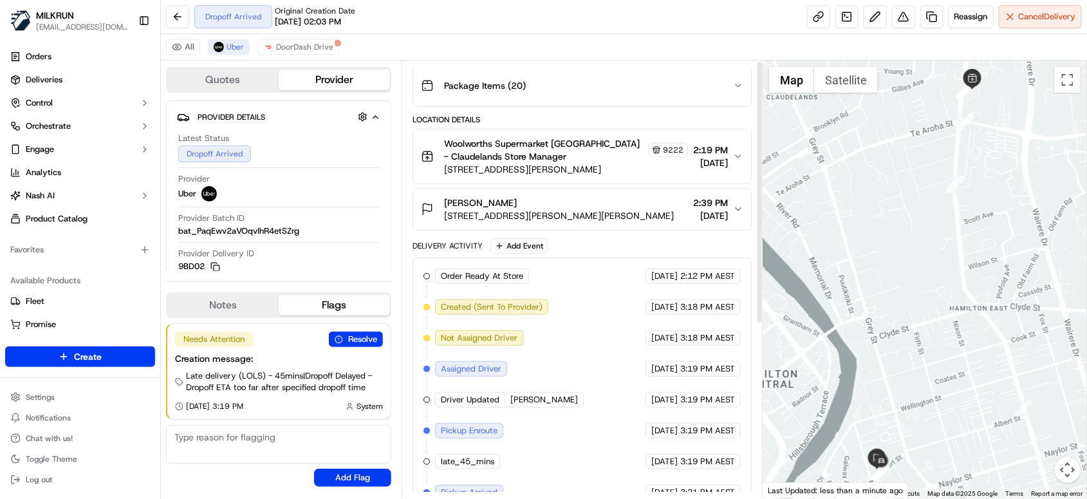
scroll to position [0, 0]
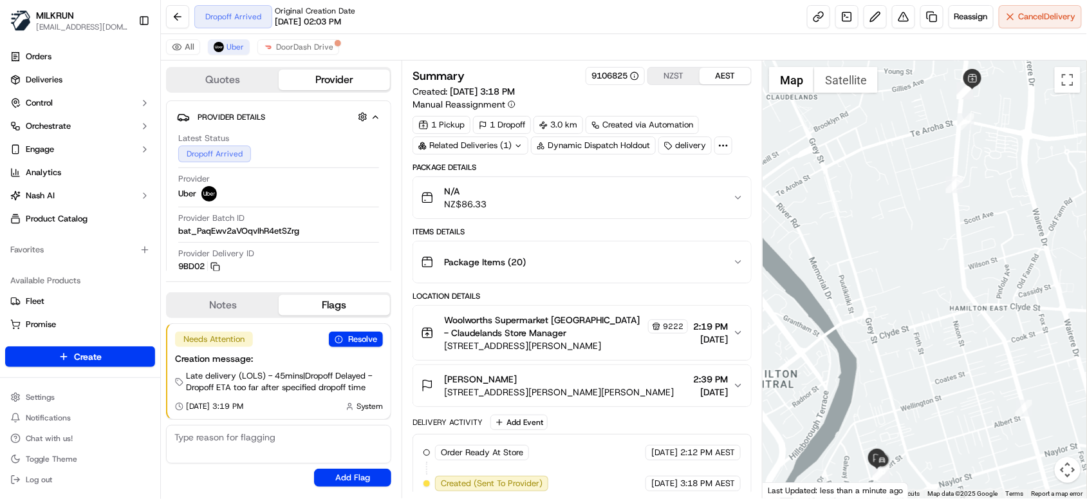
click at [683, 74] on button "NZST" at bounding box center [673, 76] width 51 height 17
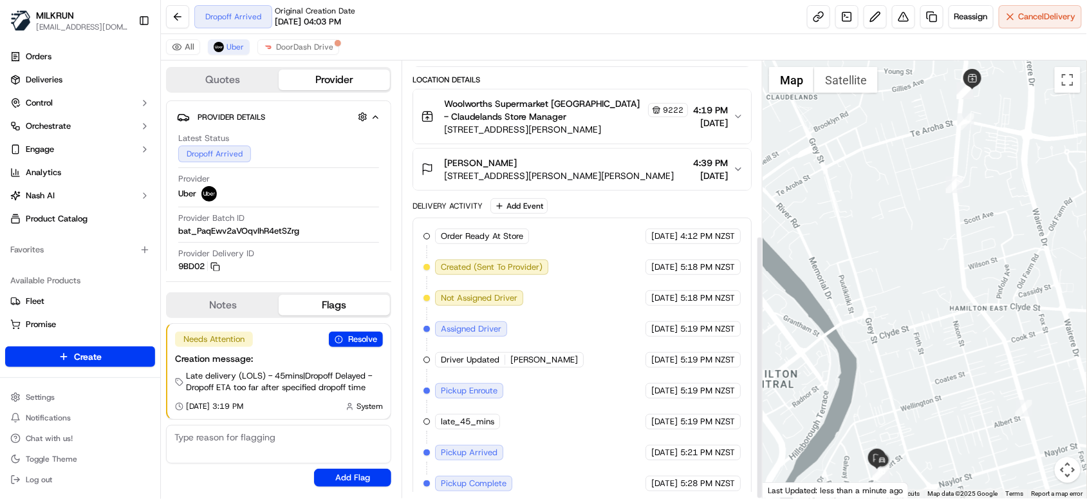
scroll to position [288, 0]
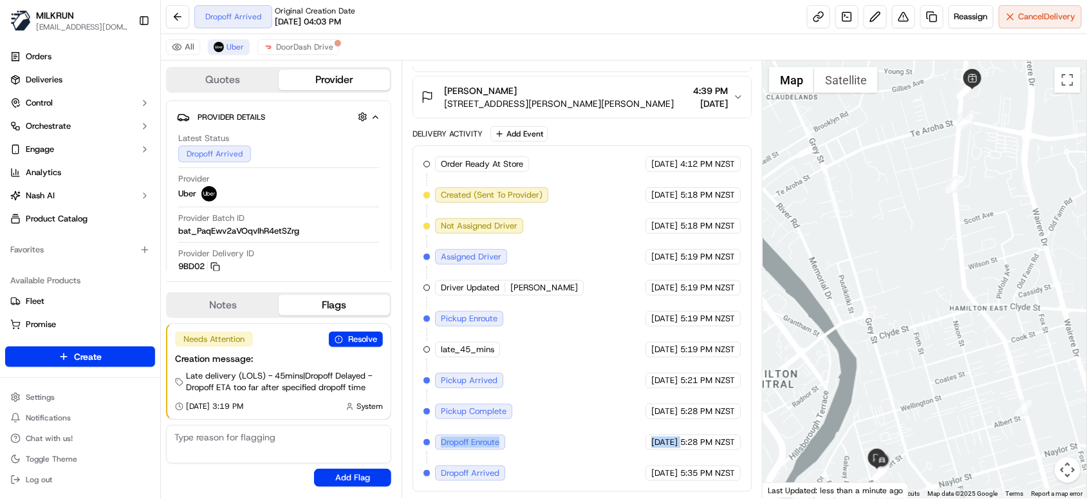
click at [543, 440] on div "Order Ready At Store MILKRUN 18/09/2025 4:12 PM NZST Created (Sent To Provider)…" at bounding box center [581, 318] width 317 height 324
drag, startPoint x: 440, startPoint y: 442, endPoint x: 736, endPoint y: 443, distance: 295.4
click at [736, 443] on div "Order Ready At Store MILKRUN 18/09/2025 4:12 PM NZST Created (Sent To Provider)…" at bounding box center [581, 318] width 317 height 324
copy div "Dropoff Enroute Uber 18/09/2025 5:28 PM NZST"
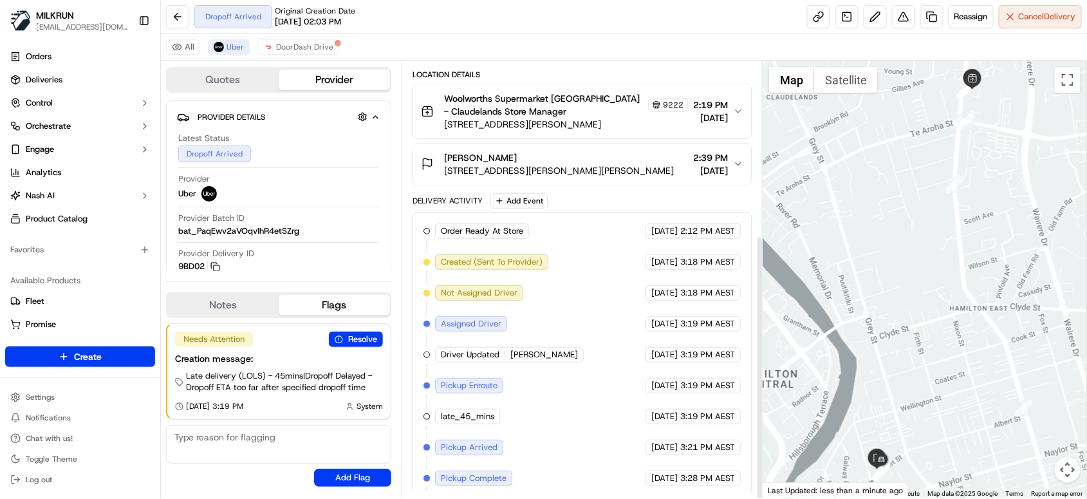
scroll to position [288, 0]
